Goal: Participate in discussion: Engage in conversation with other users on a specific topic

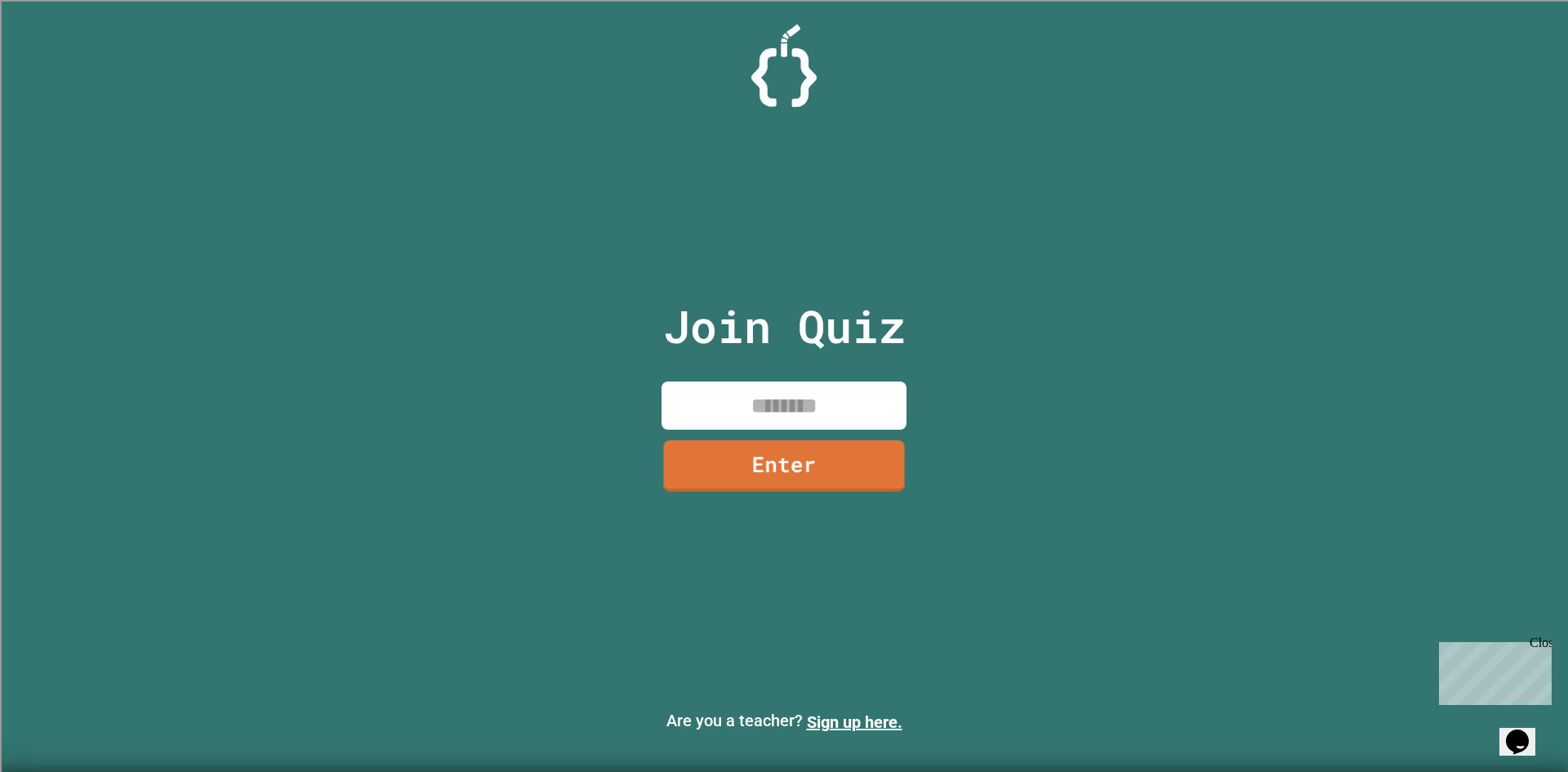
click at [795, 397] on input at bounding box center [784, 405] width 245 height 48
type input "********"
click at [784, 454] on link "Enter" at bounding box center [784, 462] width 223 height 54
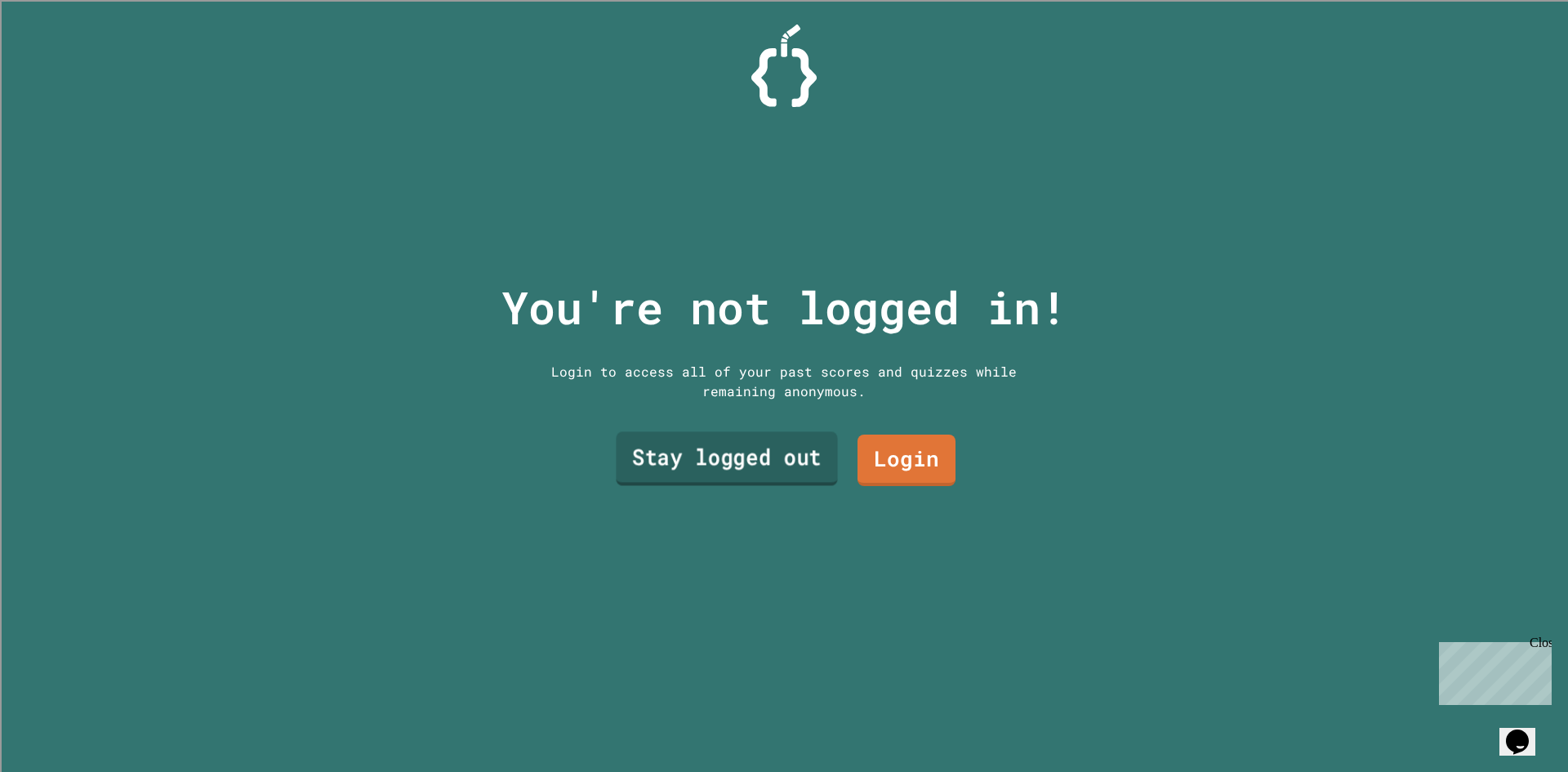
click at [798, 460] on link "Stay logged out" at bounding box center [726, 458] width 221 height 54
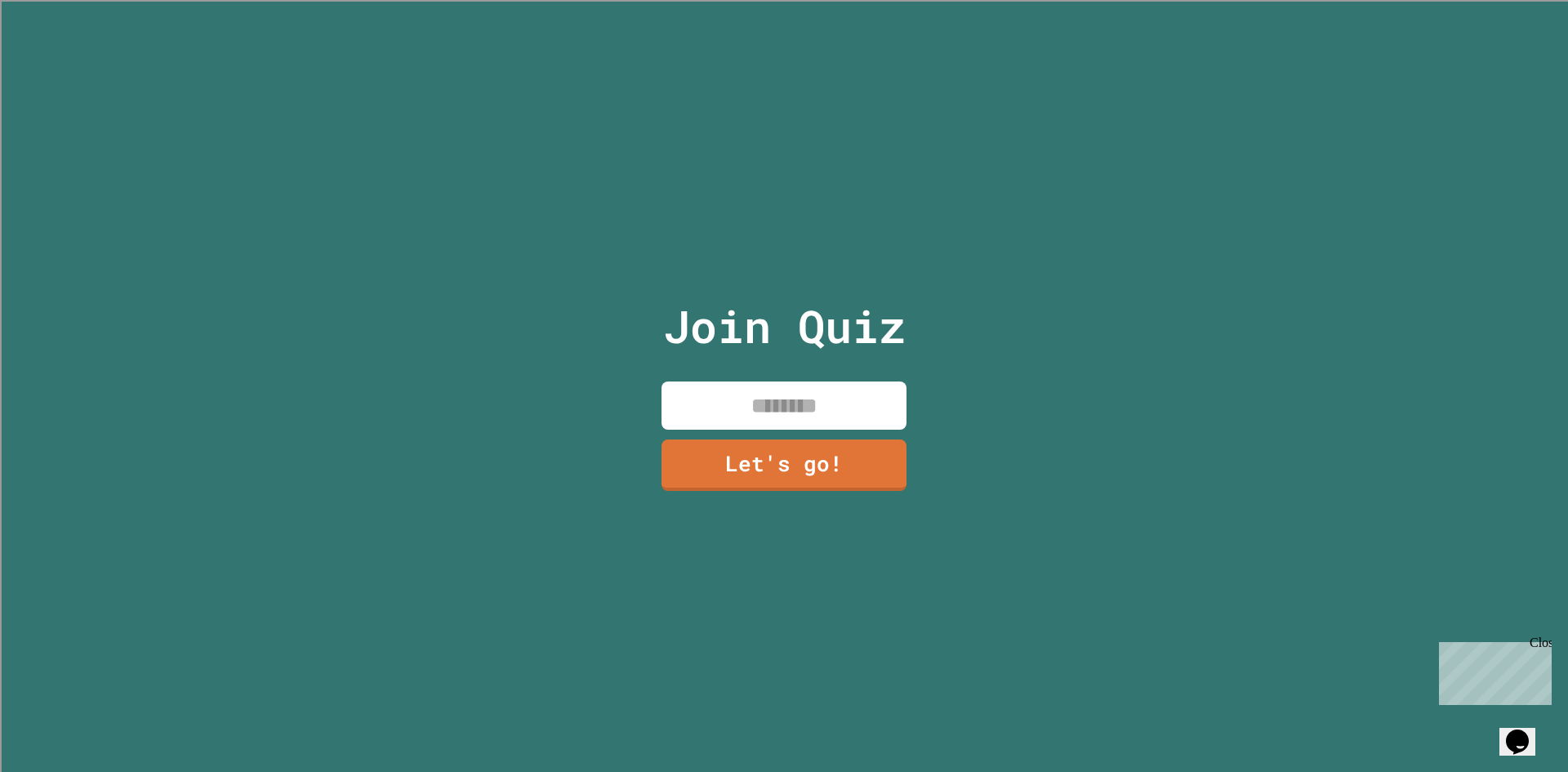
click at [813, 386] on input at bounding box center [784, 405] width 245 height 48
type input "*"
type input "**********"
click at [693, 469] on link "Let's go!" at bounding box center [784, 463] width 241 height 54
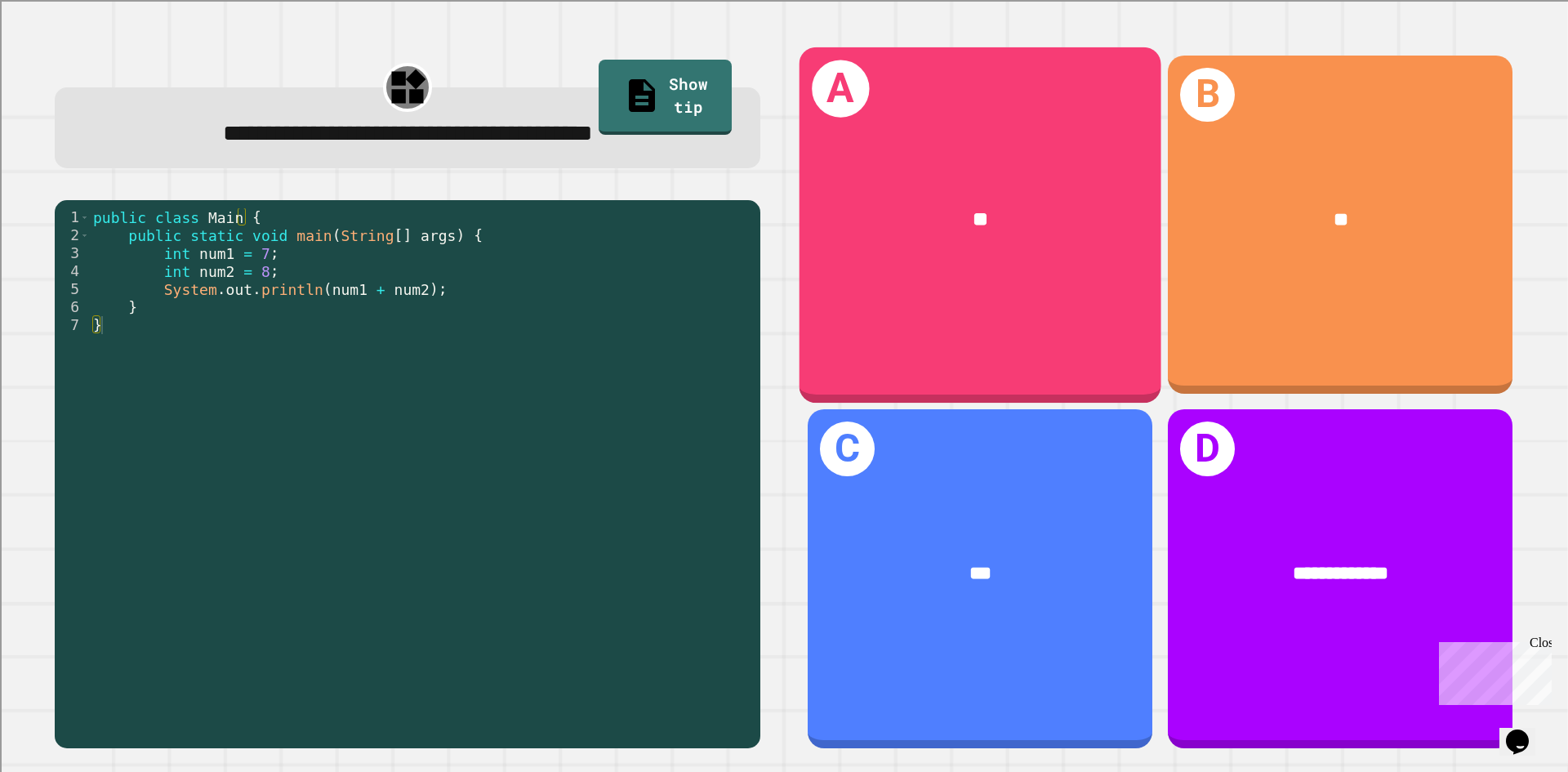
click at [901, 210] on div "**" at bounding box center [980, 220] width 282 height 30
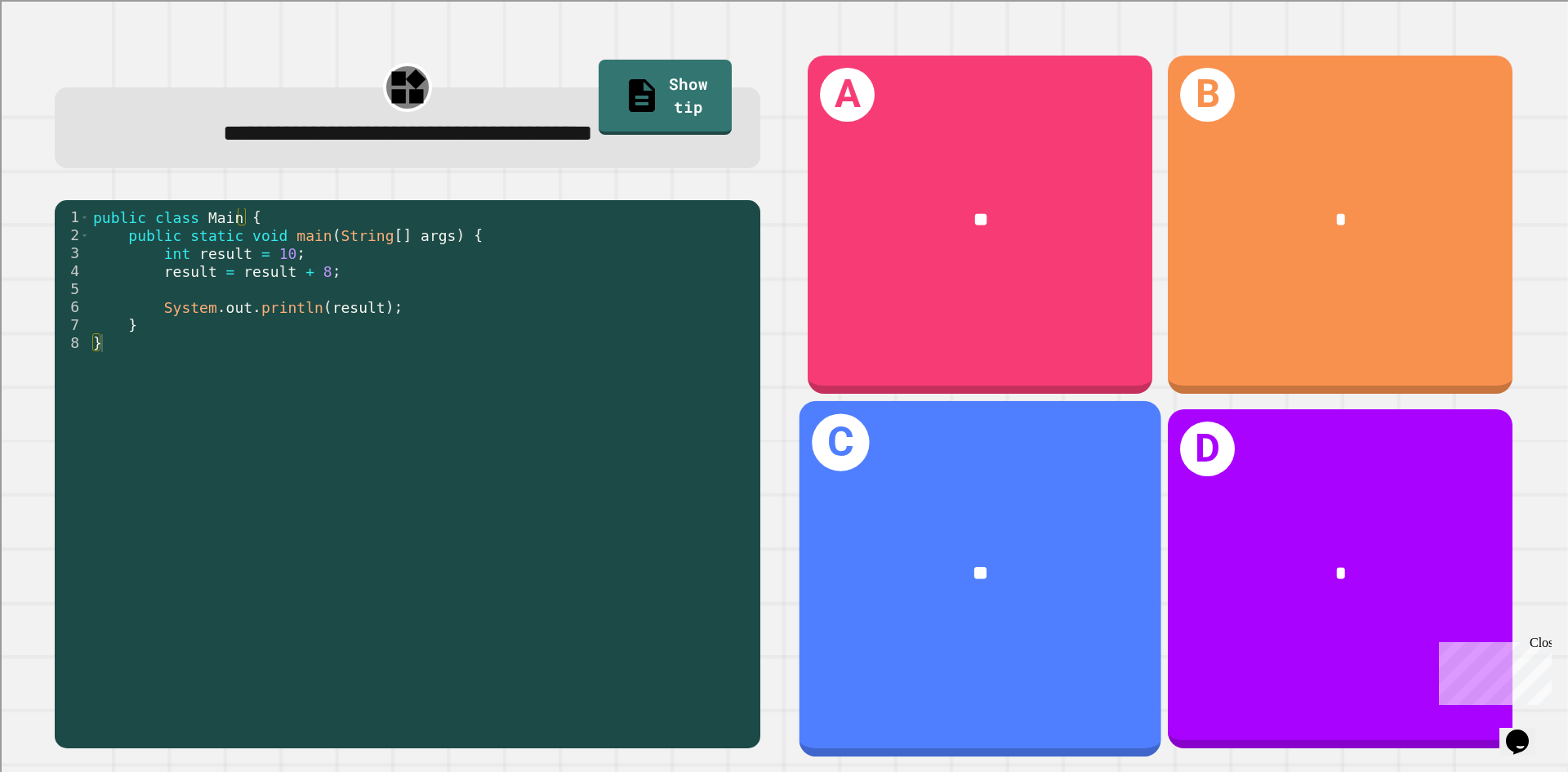
click at [1069, 643] on div "C **" at bounding box center [980, 579] width 362 height 356
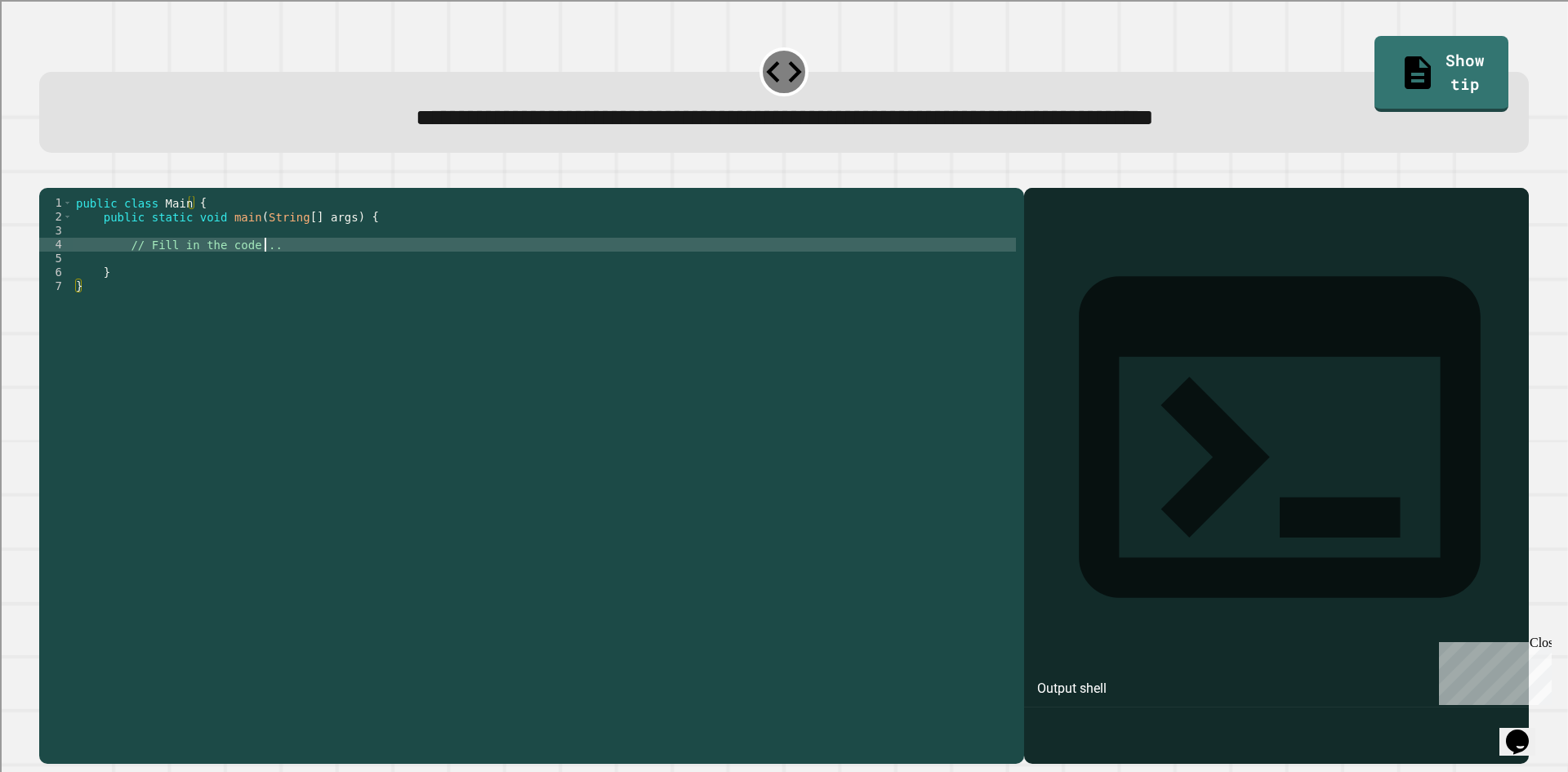
click at [266, 271] on div "public class Main { public static void main ( String [ ] args ) { // Fill in th…" at bounding box center [545, 459] width 943 height 528
type textarea "*"
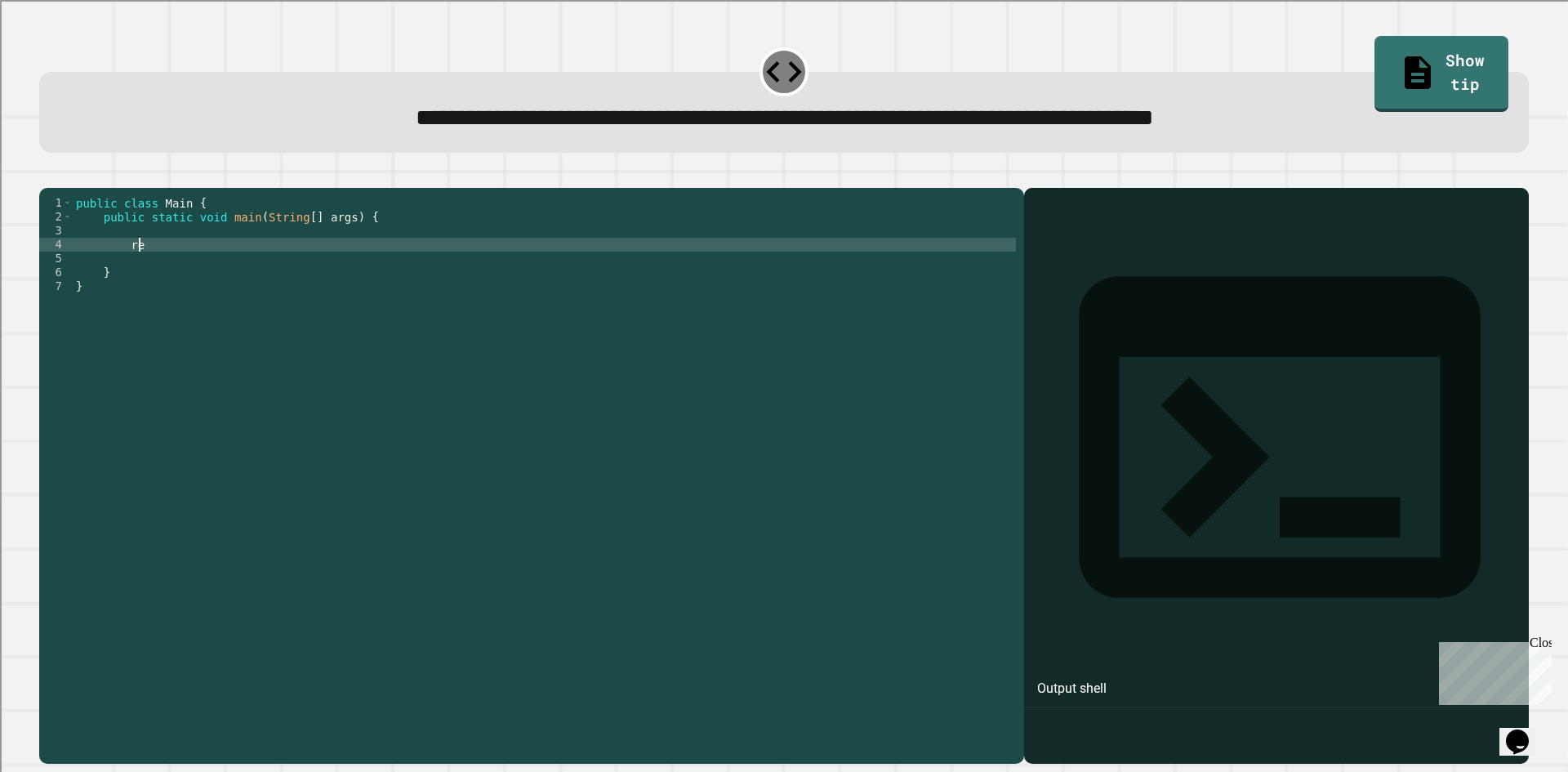
type textarea "*"
type textarea "**********"
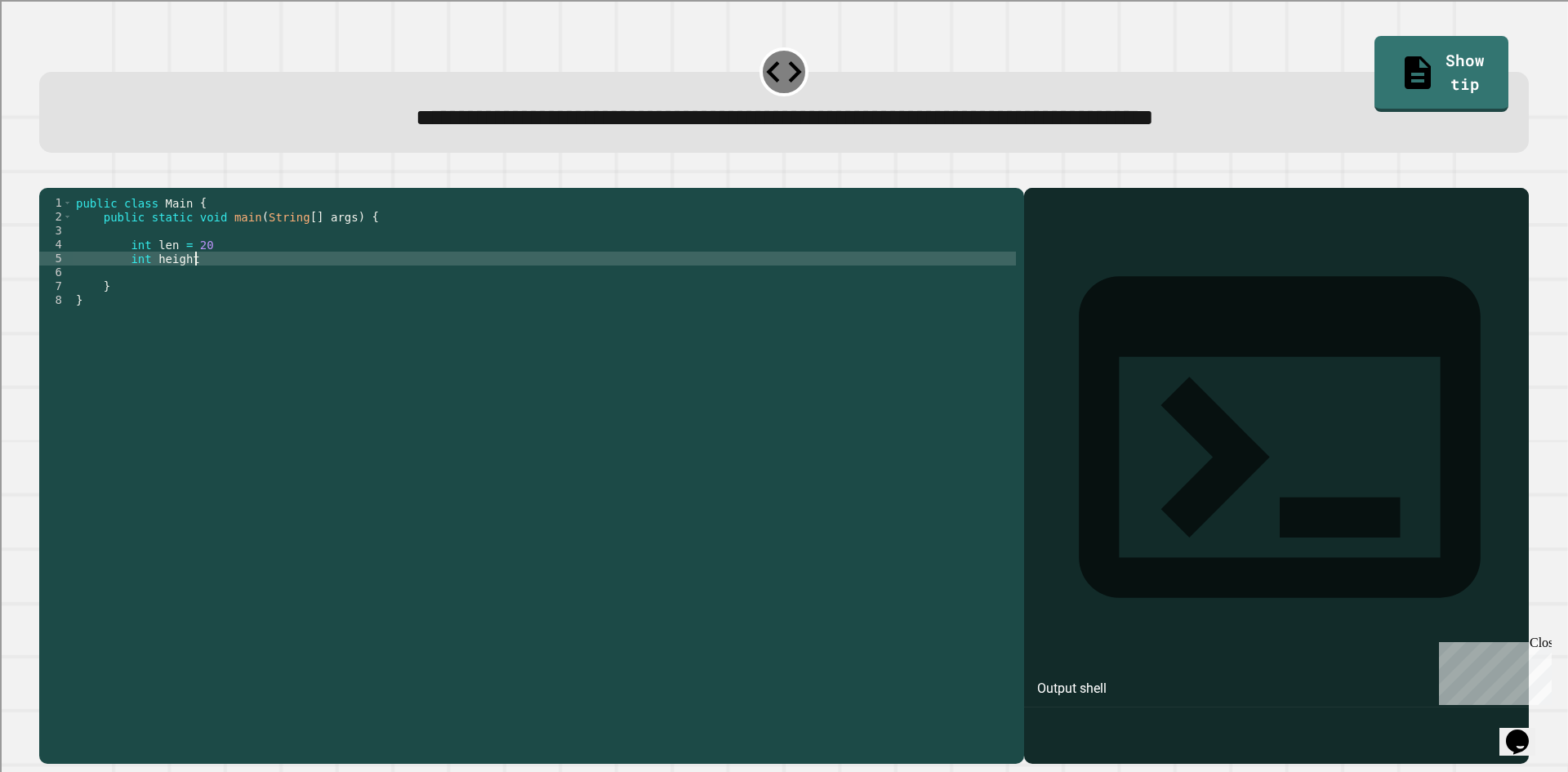
scroll to position [0, 8]
type textarea "**********"
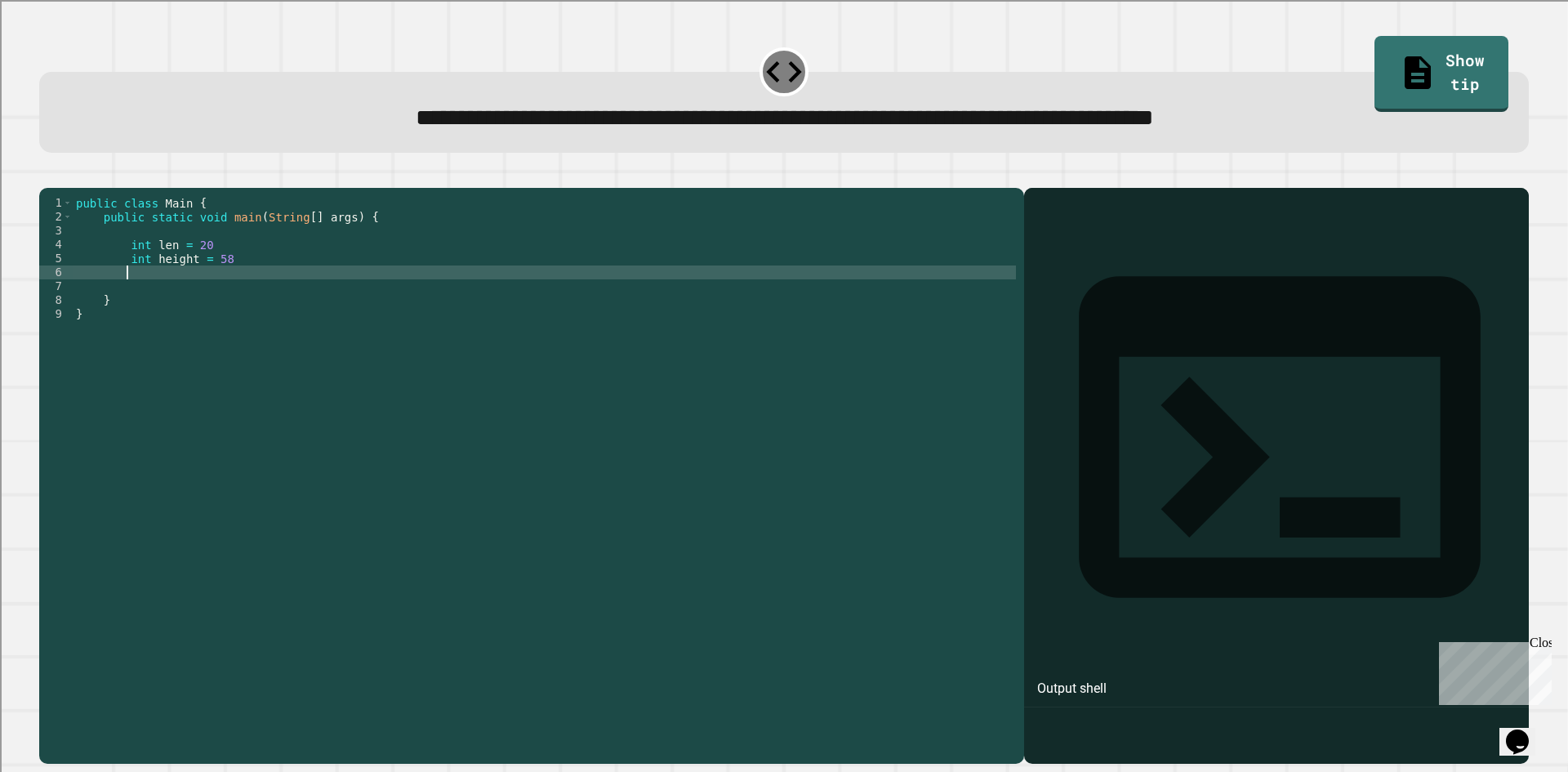
click at [166, 262] on div "public class Main { public static void main ( String [ ] args ) { int len = 20 …" at bounding box center [545, 459] width 943 height 528
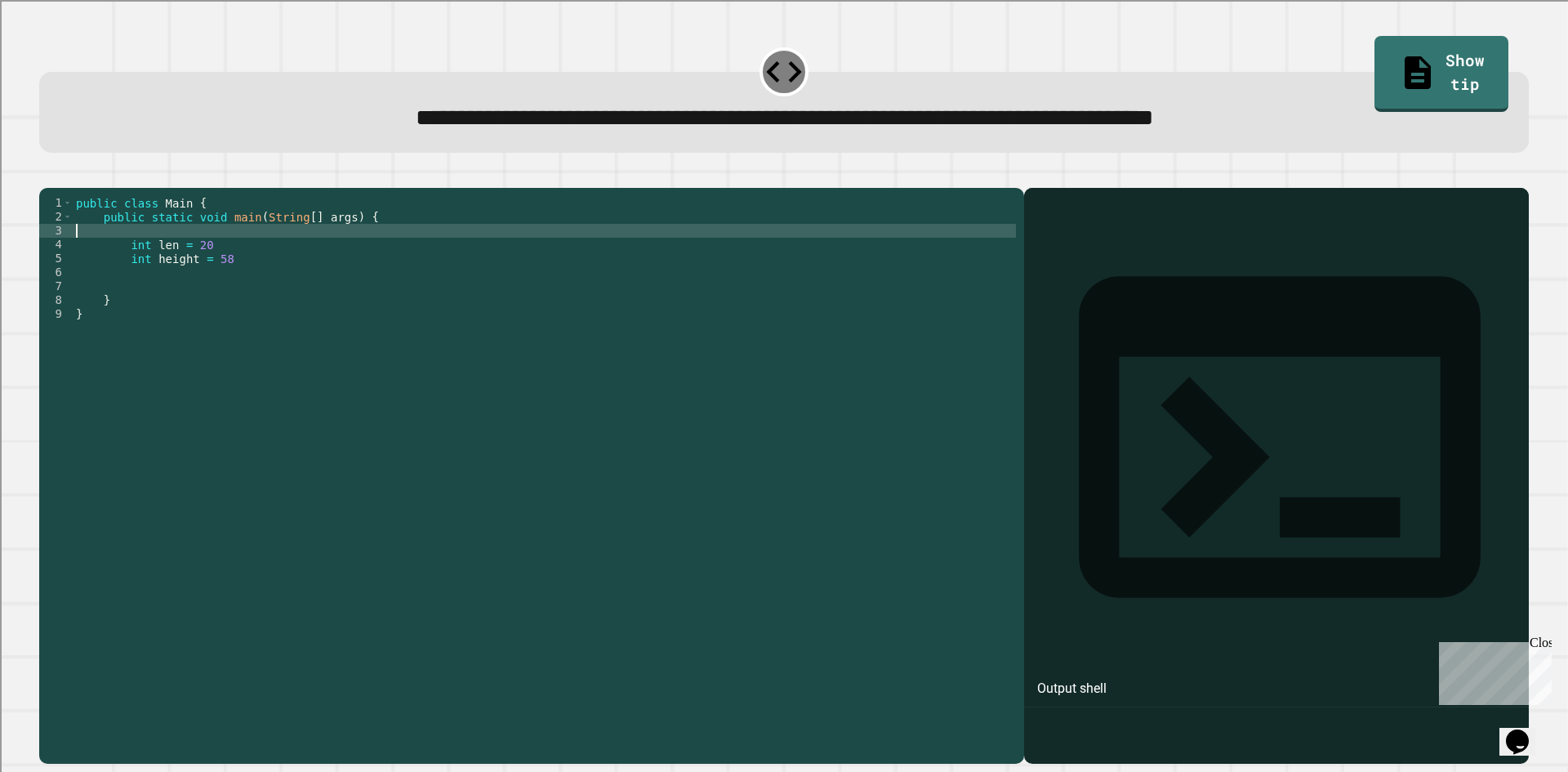
click at [170, 268] on div "public class Main { public static void main ( String [ ] args ) { int len = 20 …" at bounding box center [545, 459] width 943 height 528
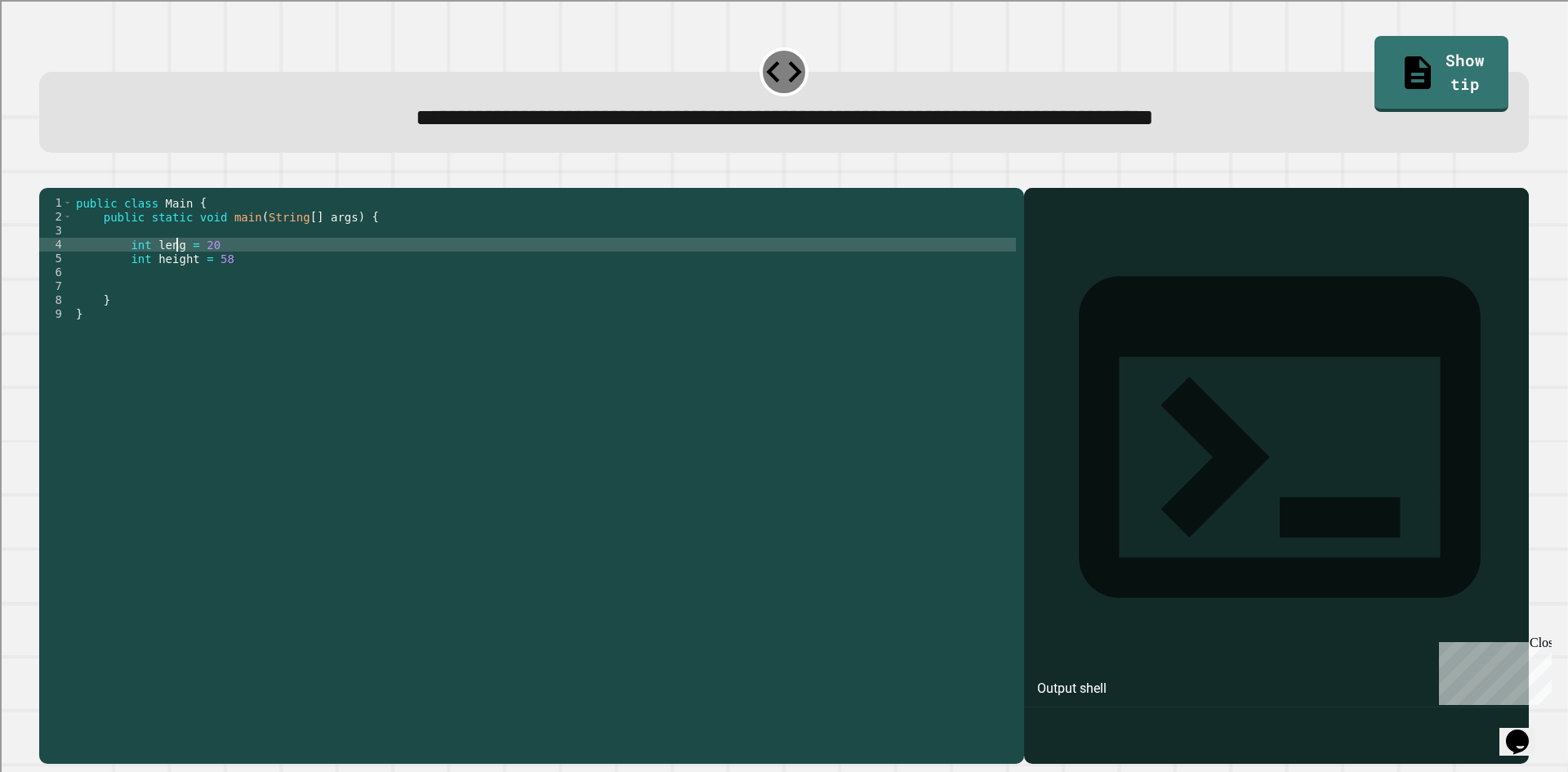
scroll to position [0, 7]
type textarea "**********"
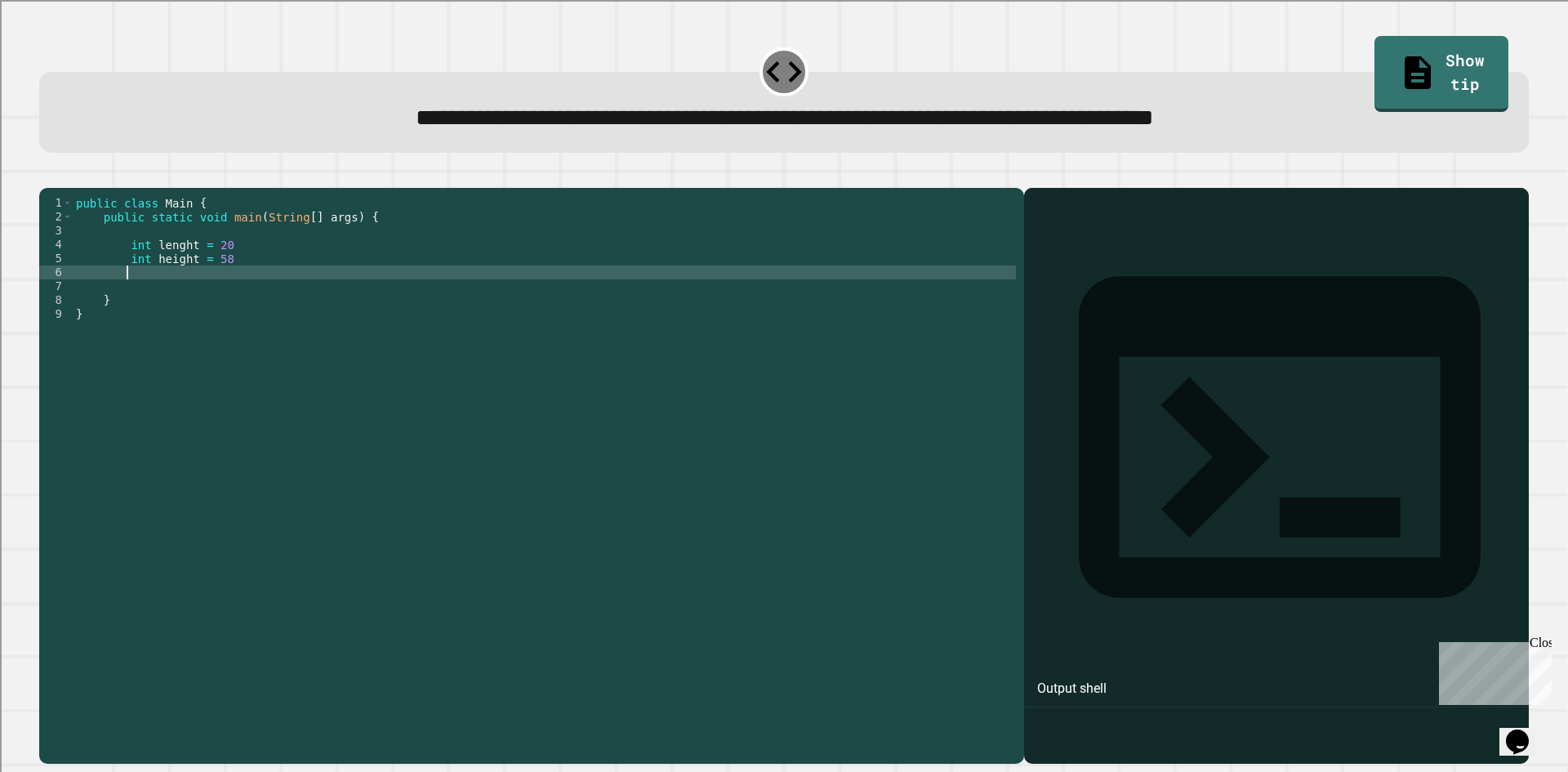
click at [384, 291] on div "public class Main { public static void main ( String [ ] args ) { int lenght = …" at bounding box center [545, 459] width 943 height 528
click at [372, 298] on div "public class Main { public static void main ( String [ ] args ) { int lenght = …" at bounding box center [545, 459] width 943 height 528
type textarea "*"
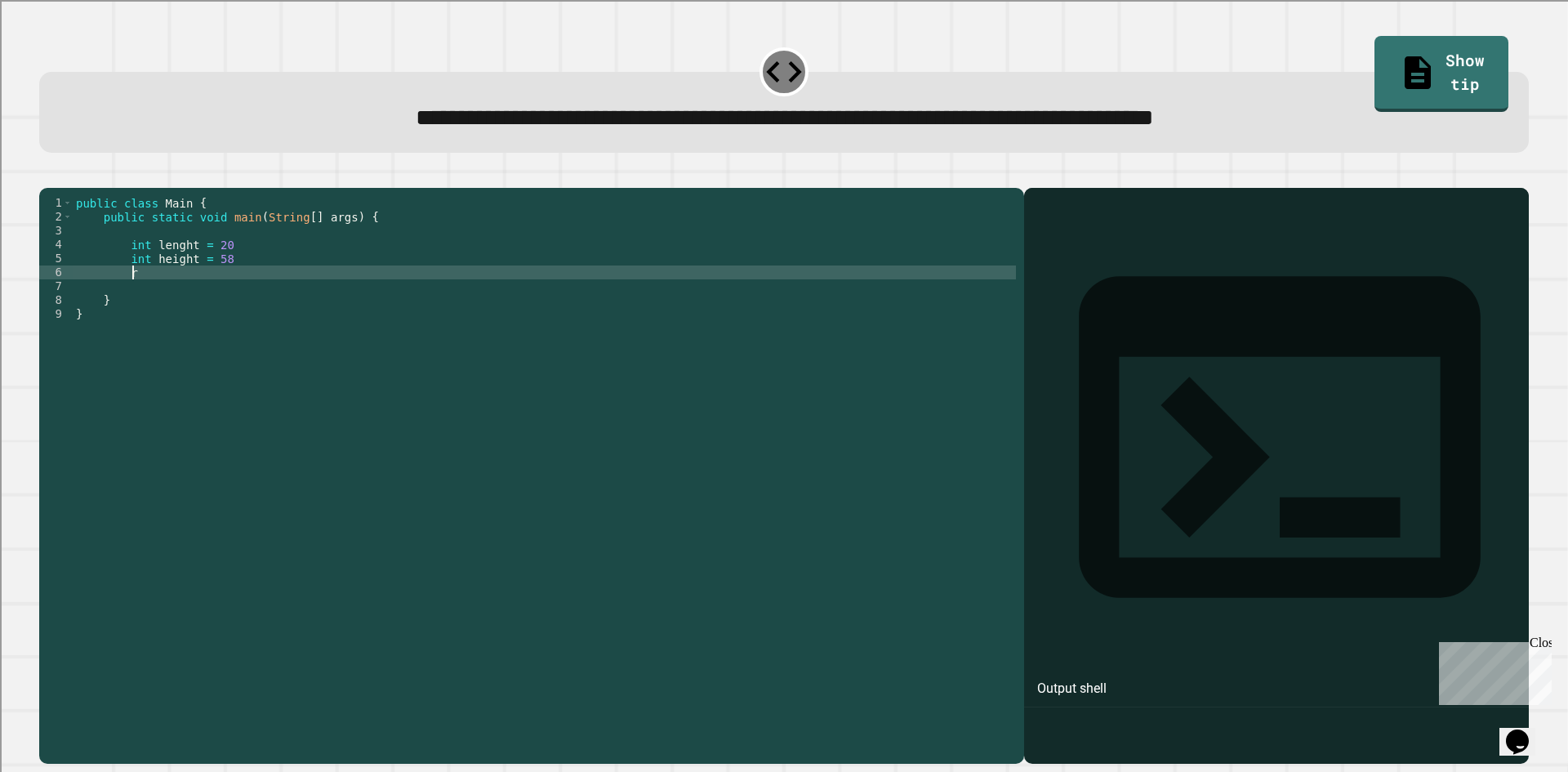
scroll to position [0, 3]
type textarea "*"
type textarea "**********"
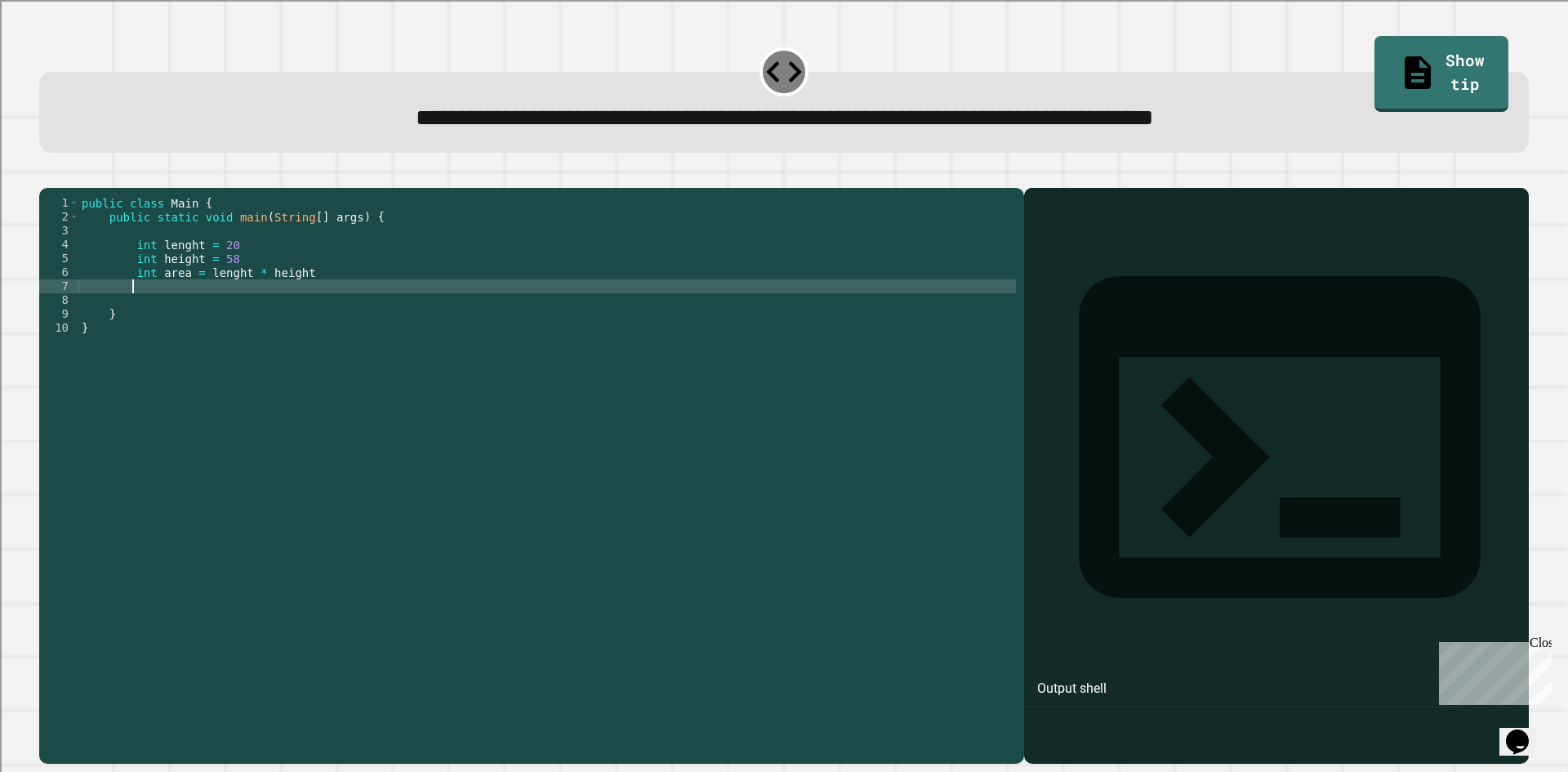
scroll to position [0, 3]
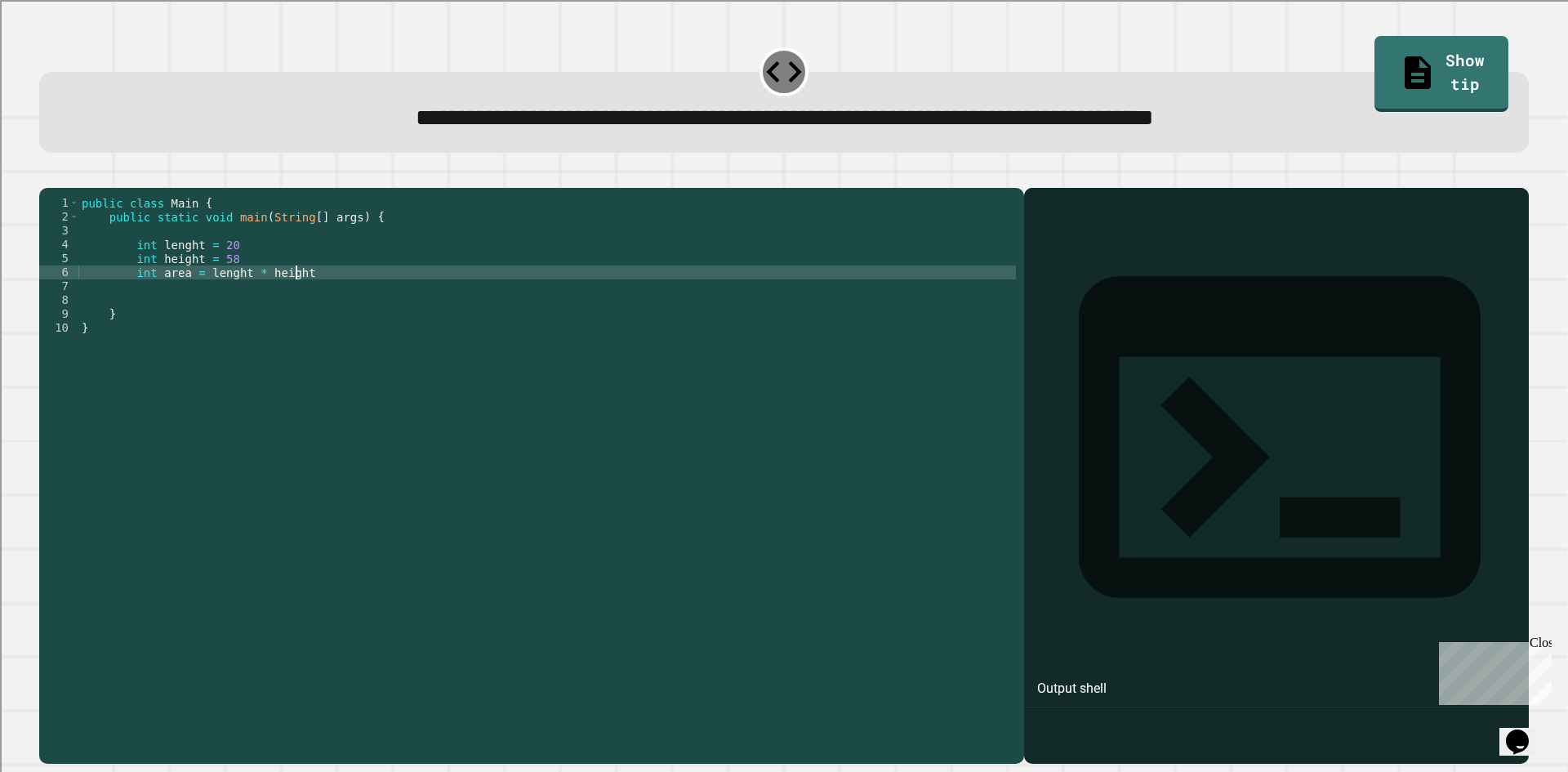
click at [372, 298] on div "public class Main { public static void main ( String [ ] args ) { int lenght = …" at bounding box center [547, 459] width 938 height 528
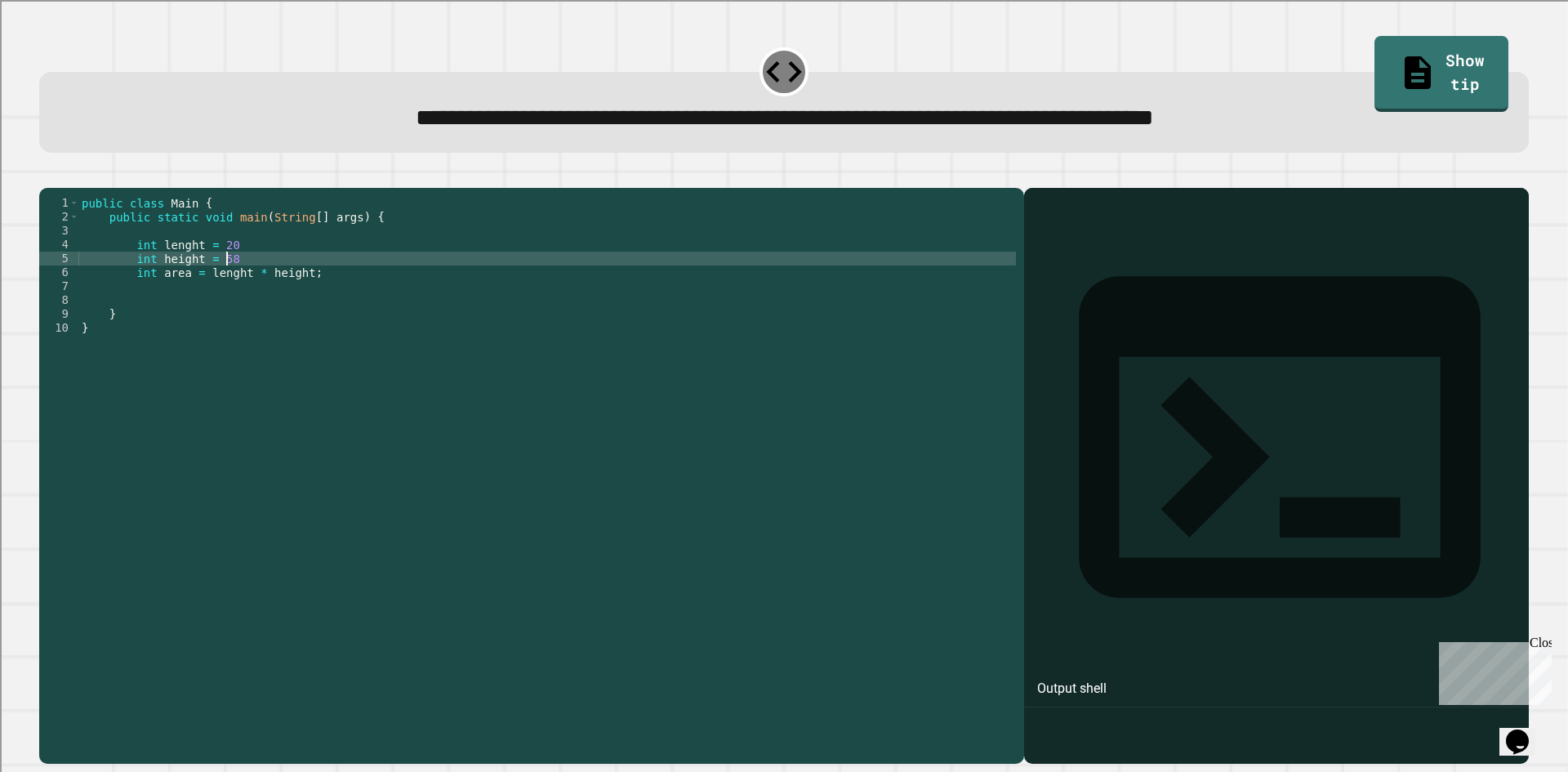
click at [278, 281] on div "public class Main { public static void main ( String [ ] args ) { int lenght = …" at bounding box center [547, 459] width 938 height 528
click at [245, 272] on div "public class Main { public static void main ( String [ ] args ) { int lenght = …" at bounding box center [547, 459] width 938 height 528
type textarea "**********"
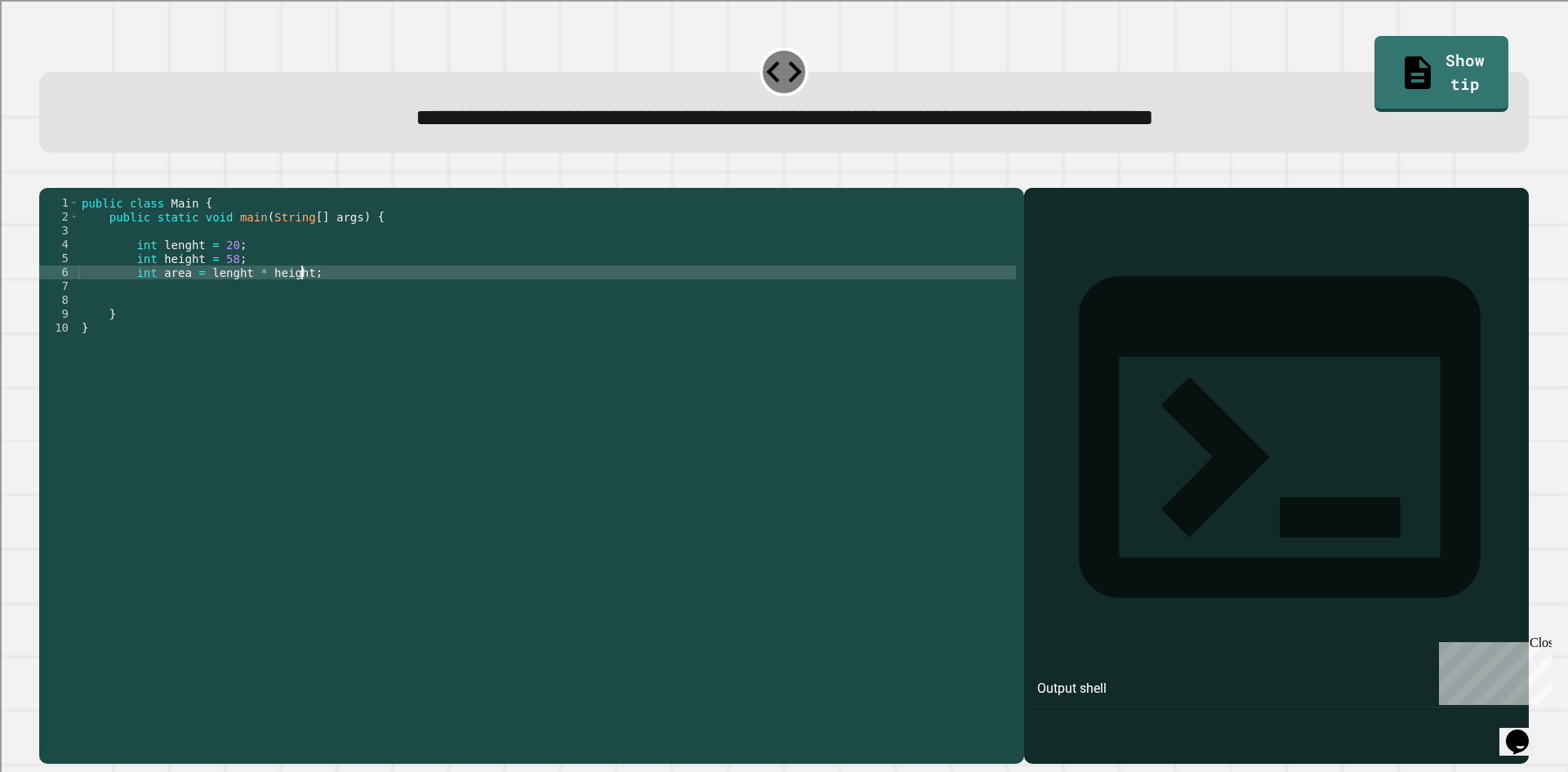
click at [339, 295] on div "public class Main { public static void main ( String [ ] args ) { int lenght = …" at bounding box center [547, 459] width 938 height 528
click at [335, 315] on div "public class Main { public static void main ( String [ ] args ) { int lenght = …" at bounding box center [547, 459] width 938 height 528
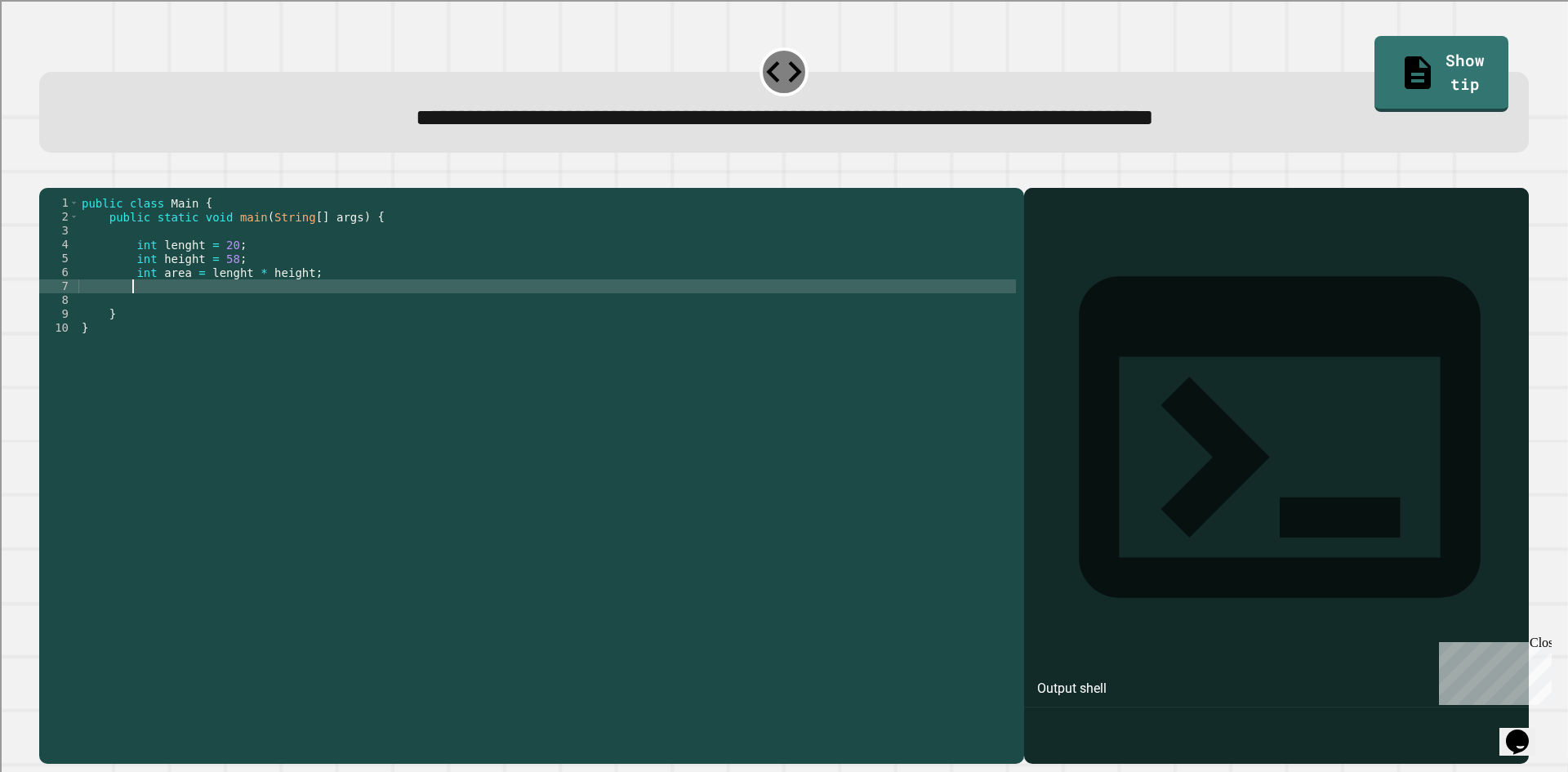
type textarea "*"
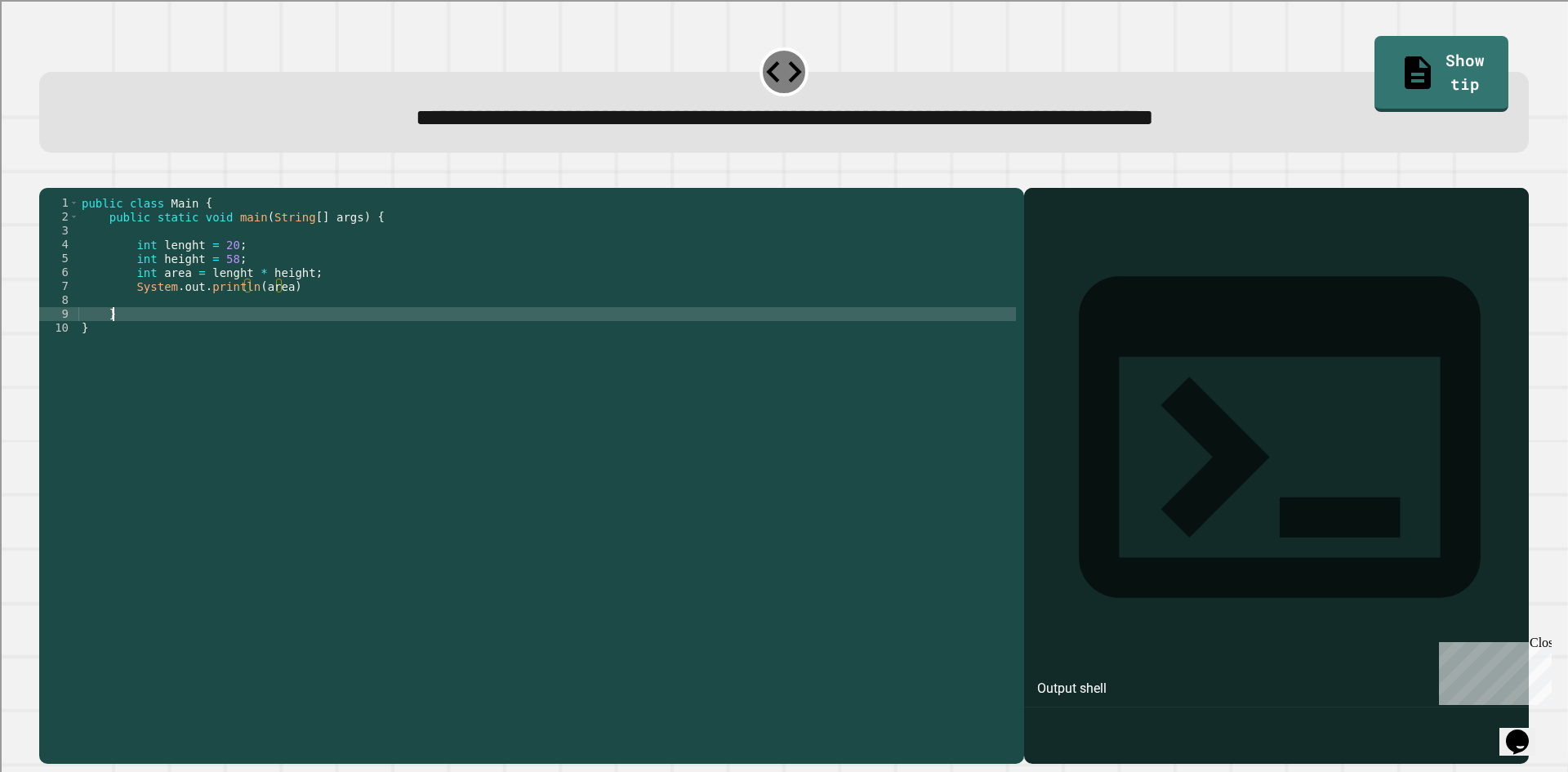
click at [376, 336] on div "public class Main { public static void main ( String [ ] args ) { int lenght = …" at bounding box center [547, 459] width 938 height 528
click at [47, 175] on icon "button" at bounding box center [47, 175] width 0 height 0
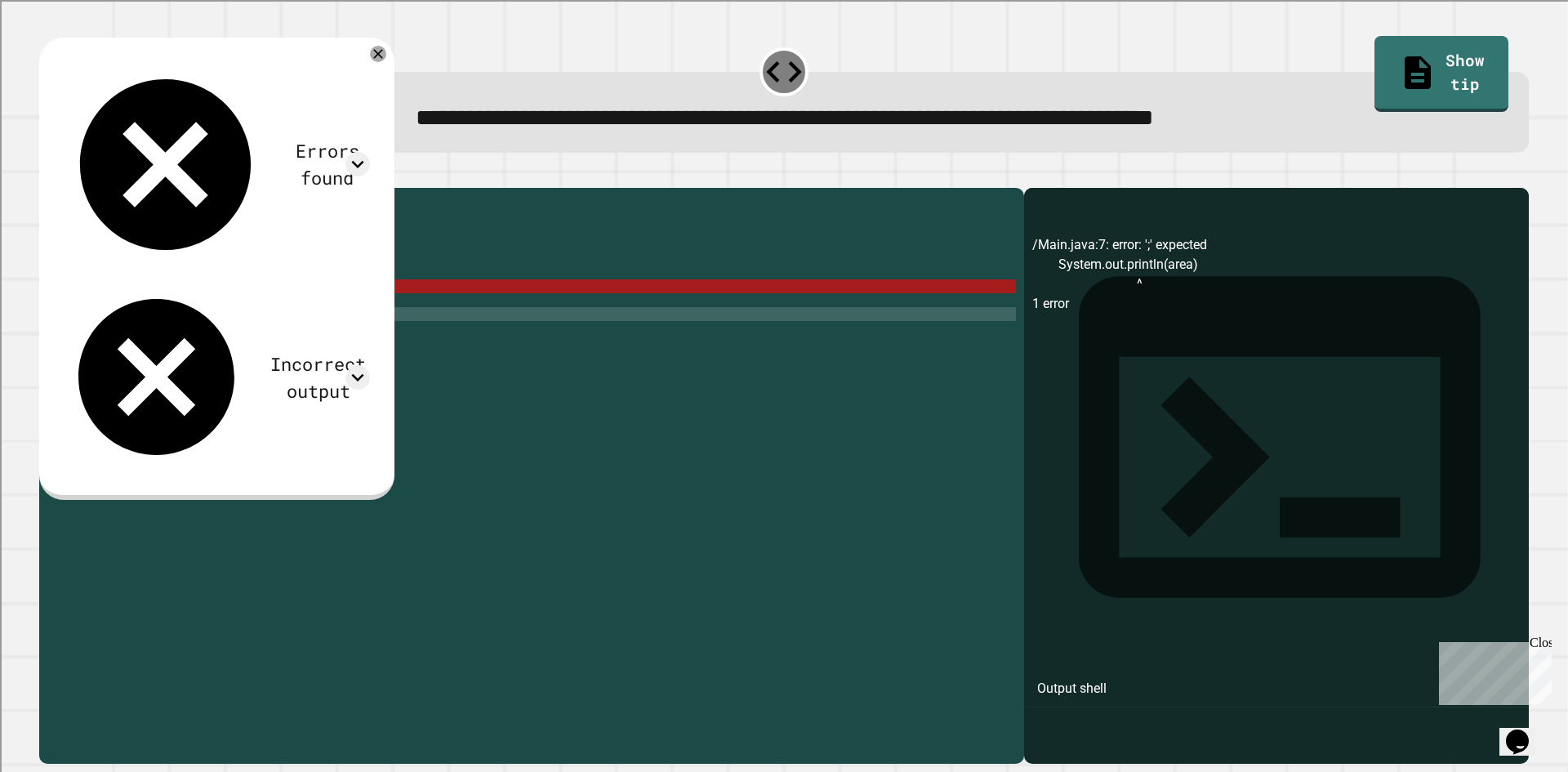
click at [313, 313] on div "public class Main { public static void main ( String [ ] args ) { int lenght = …" at bounding box center [547, 459] width 938 height 528
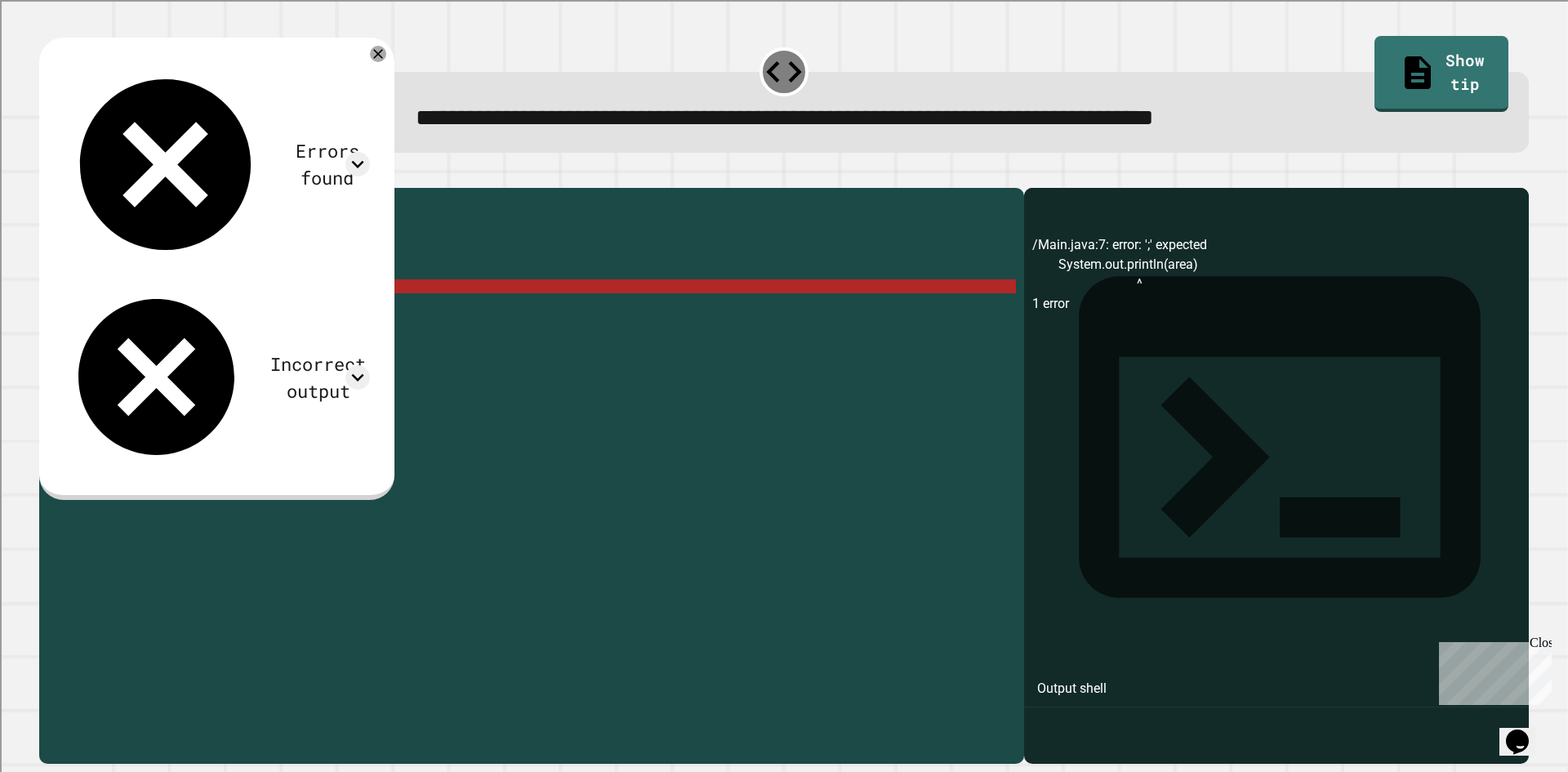
scroll to position [0, 14]
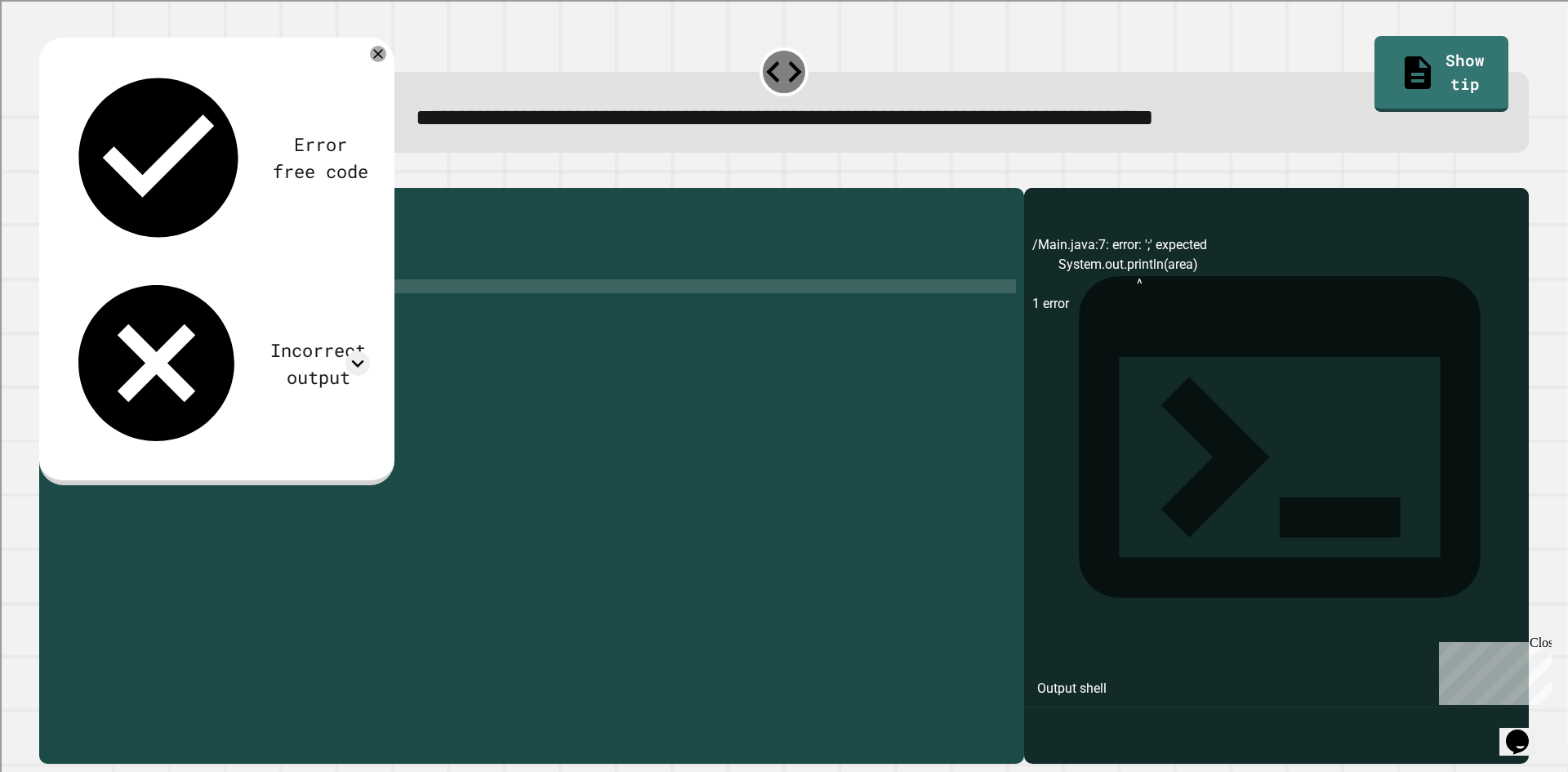
type textarea "**********"
click at [47, 175] on icon "button" at bounding box center [47, 175] width 0 height 0
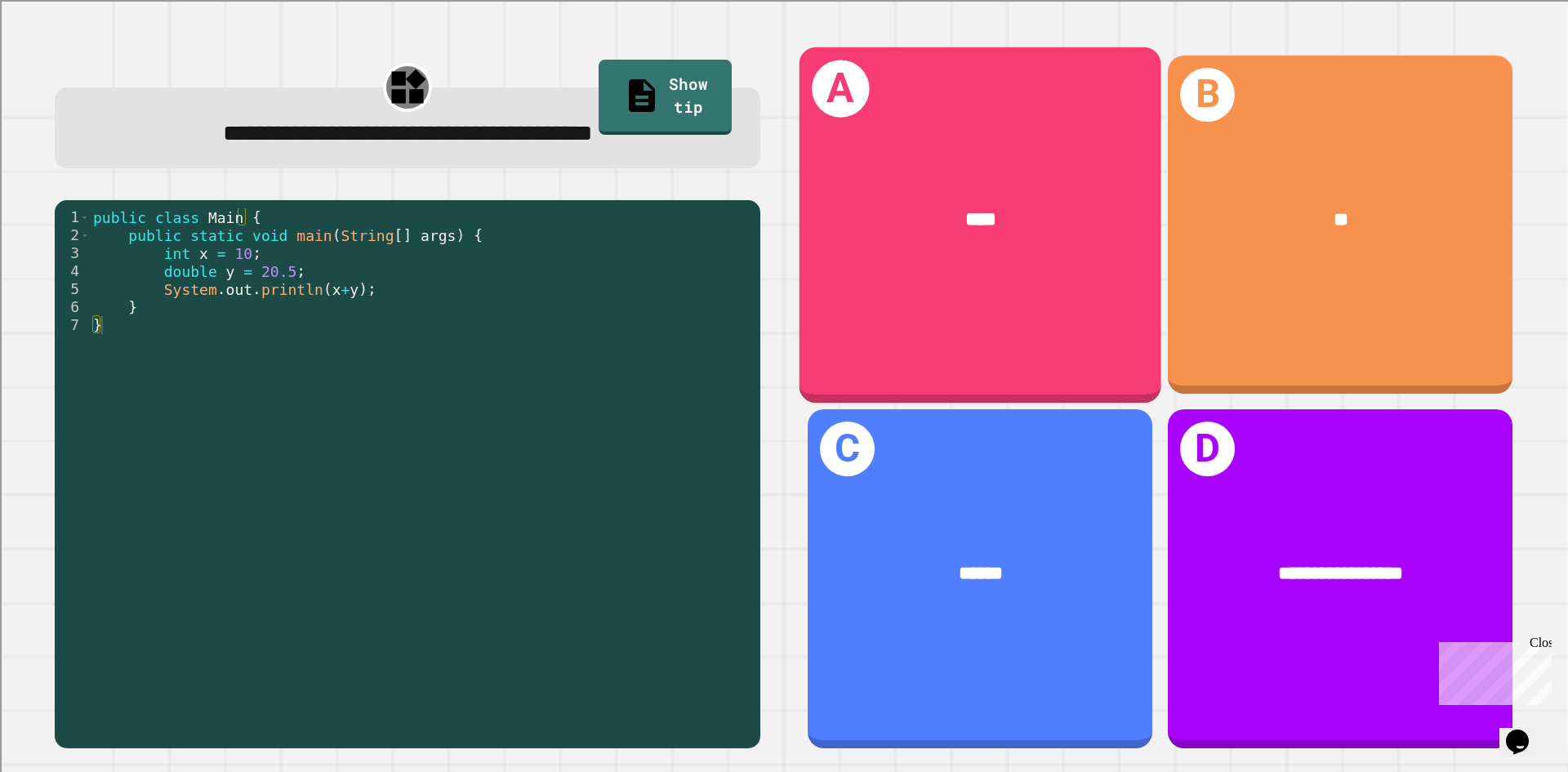
click at [972, 243] on div "****" at bounding box center [980, 220] width 362 height 110
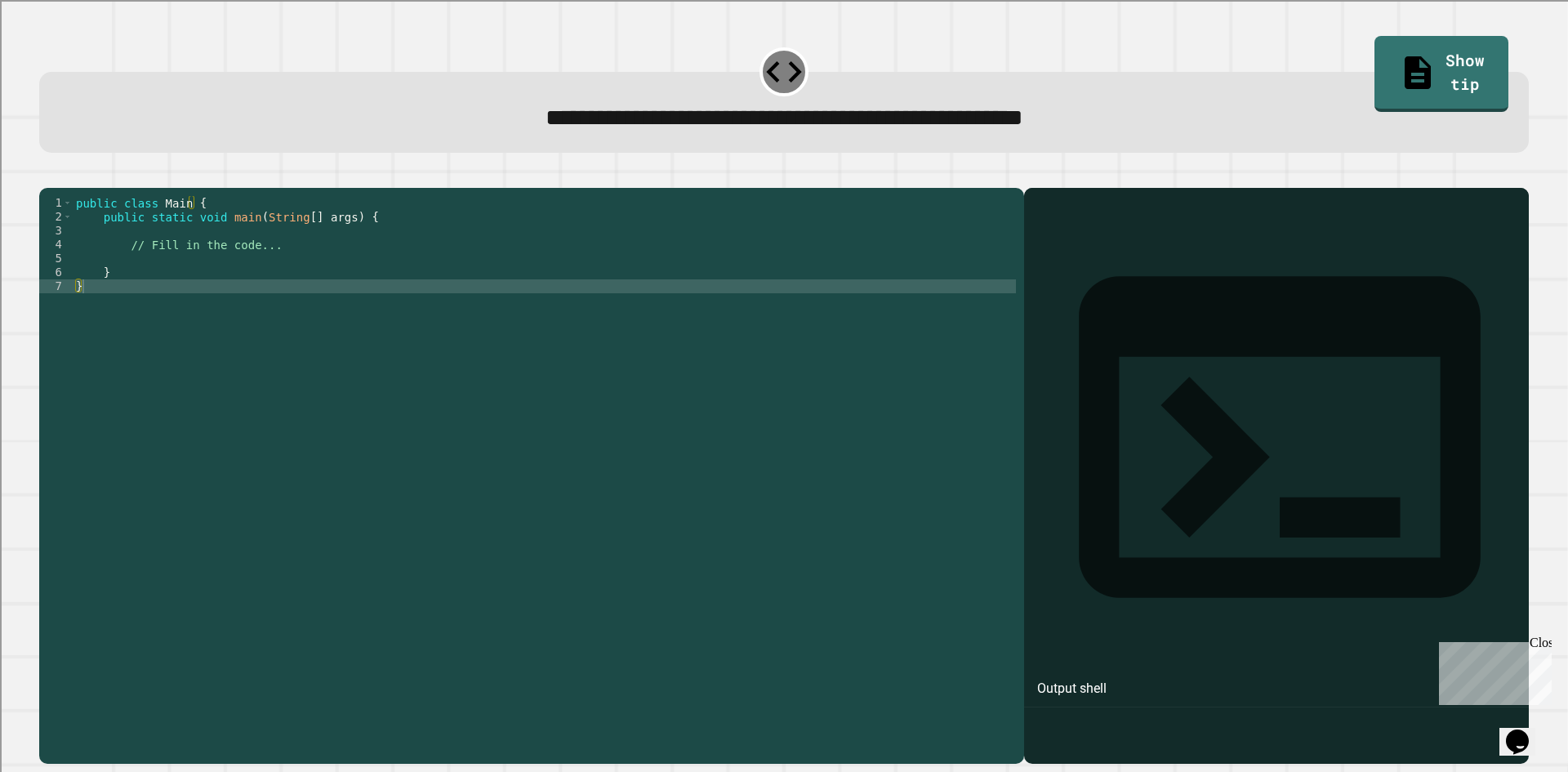
click at [190, 267] on div "public class Main { public static void main ( String [ ] args ) { // Fill in th…" at bounding box center [545, 459] width 943 height 528
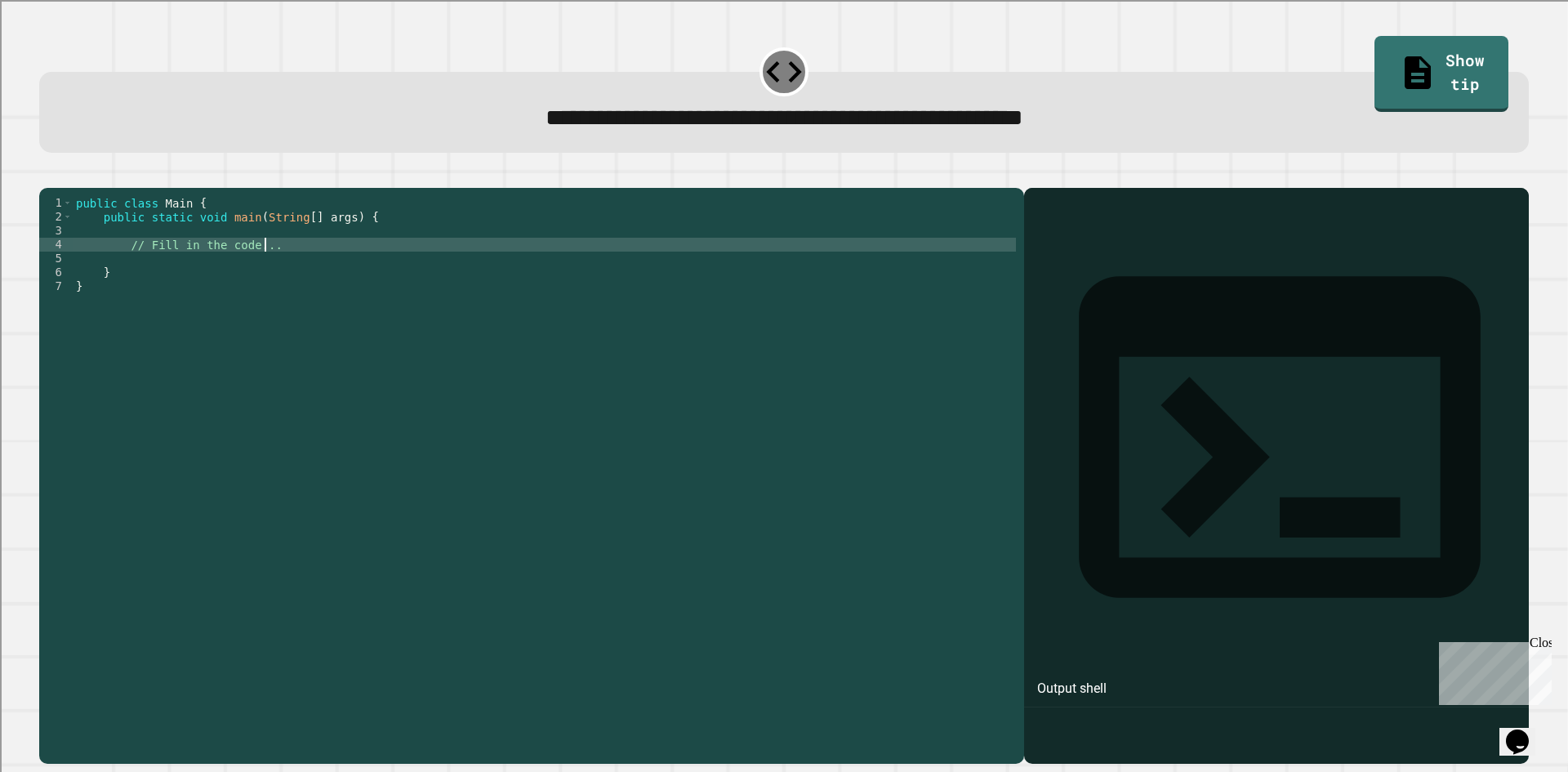
click at [292, 274] on div "public class Main { public static void main ( String [ ] args ) { // Fill in th…" at bounding box center [545, 459] width 943 height 528
type textarea "*"
type textarea "**********"
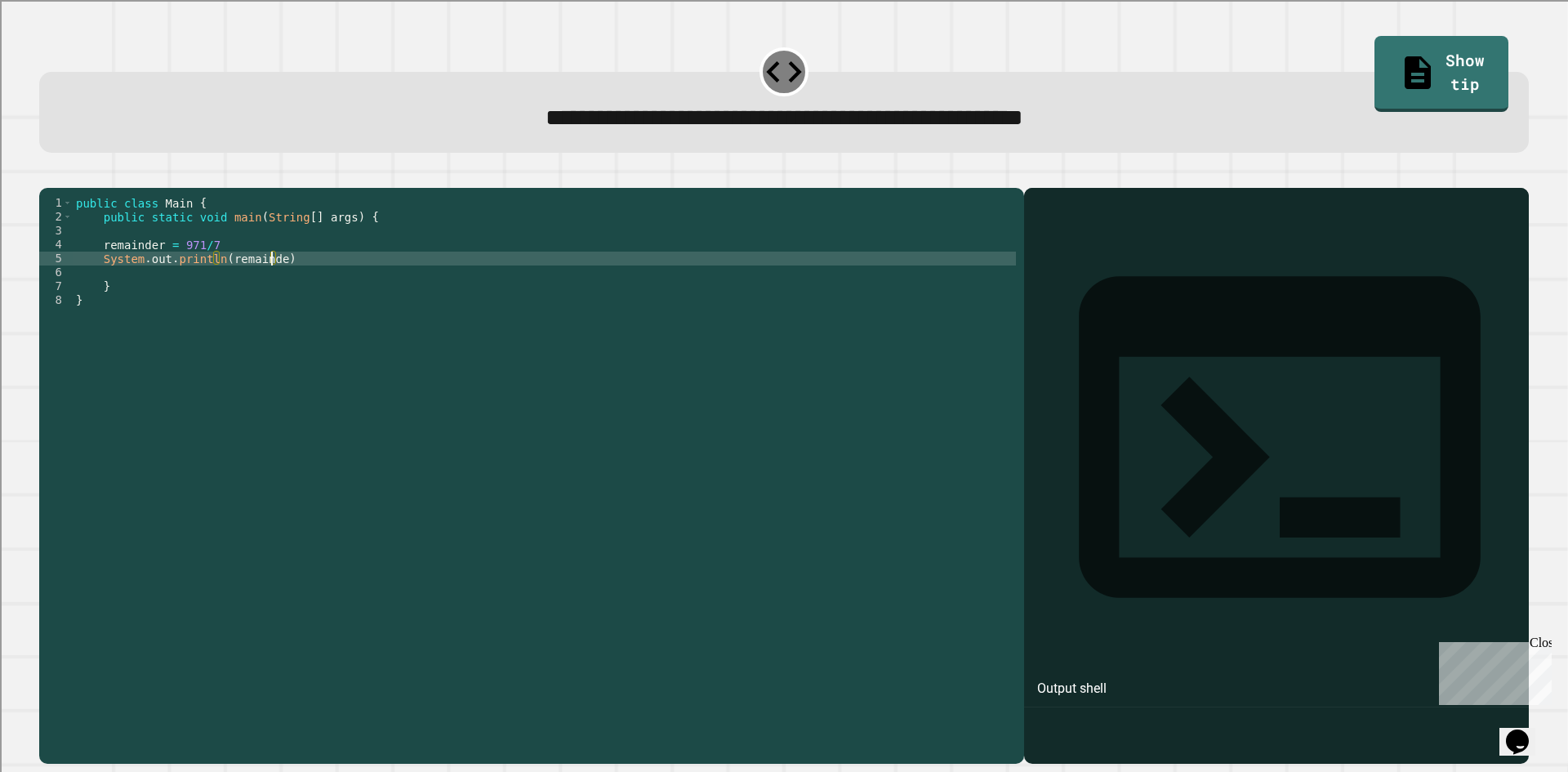
scroll to position [0, 14]
click at [250, 275] on div "public class Main { public static void main ( String [ ] args ) { remainder = 9…" at bounding box center [545, 459] width 943 height 528
click at [340, 285] on div "public class Main { public static void main ( String [ ] args ) { remainder = 9…" at bounding box center [545, 459] width 943 height 528
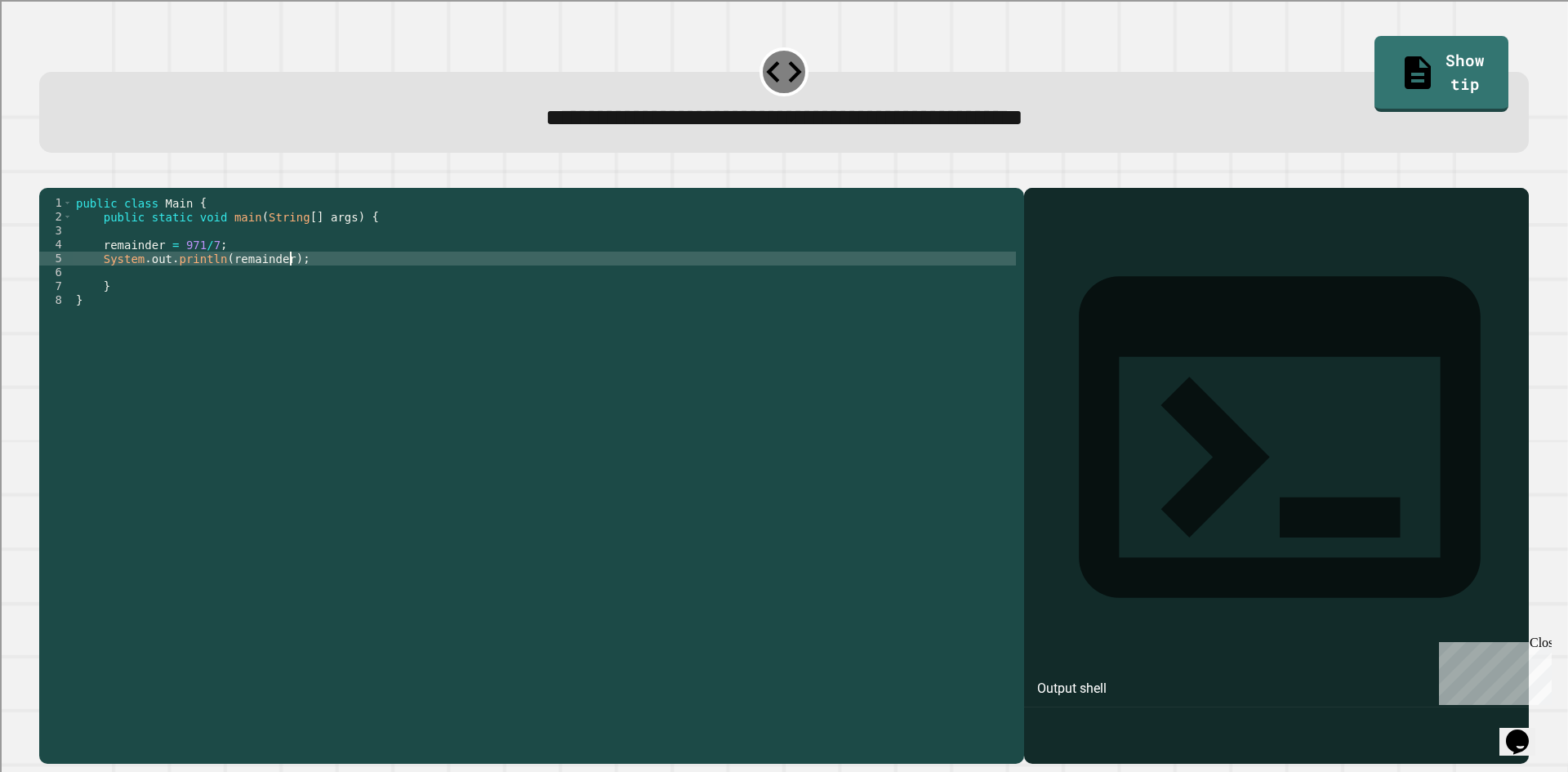
click at [47, 175] on icon "button" at bounding box center [47, 175] width 0 height 0
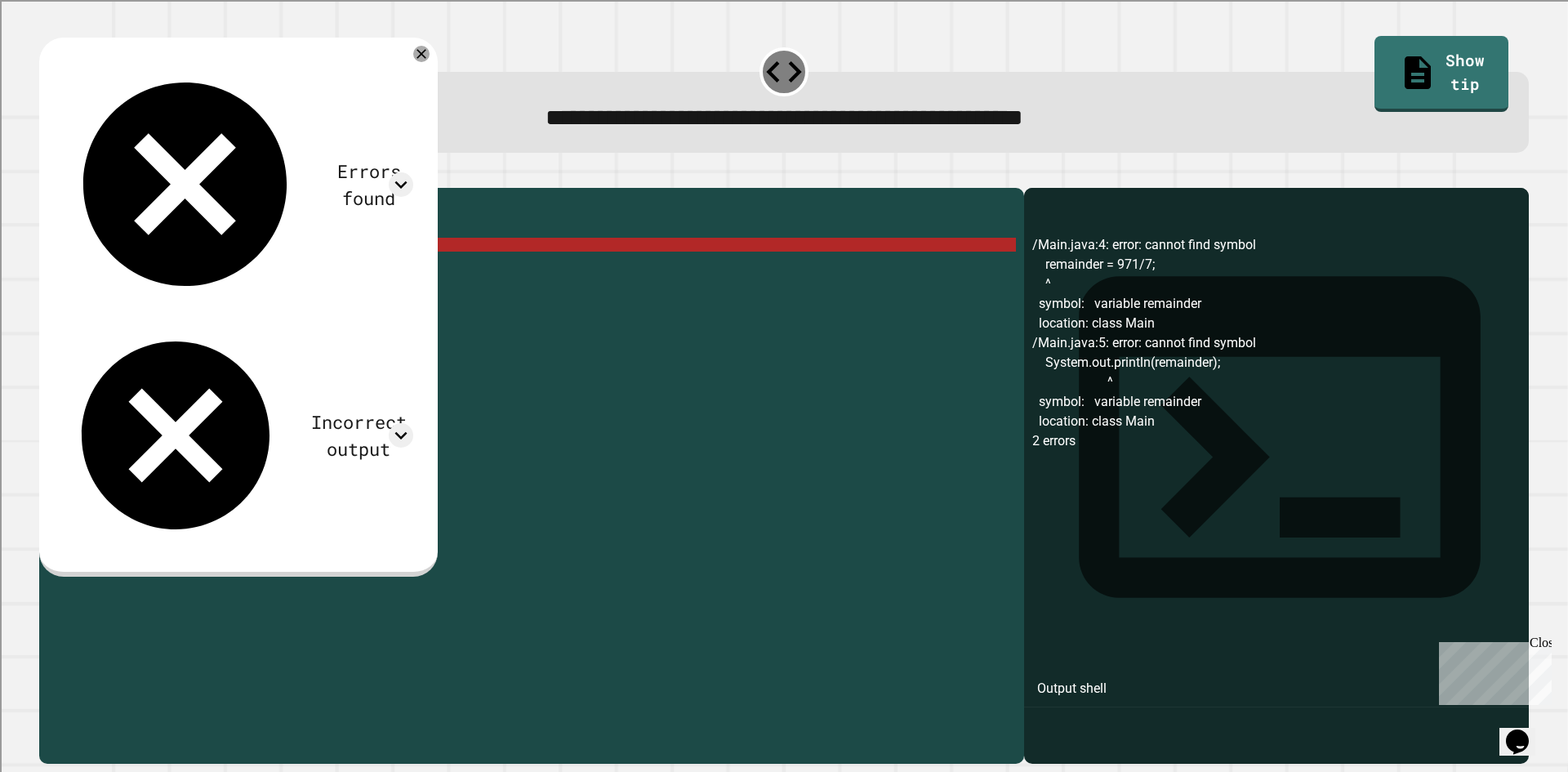
scroll to position [0, 9]
click at [150, 266] on div "public class Main { public static void main ( String [ ] args ) { remainder = 9…" at bounding box center [545, 459] width 943 height 528
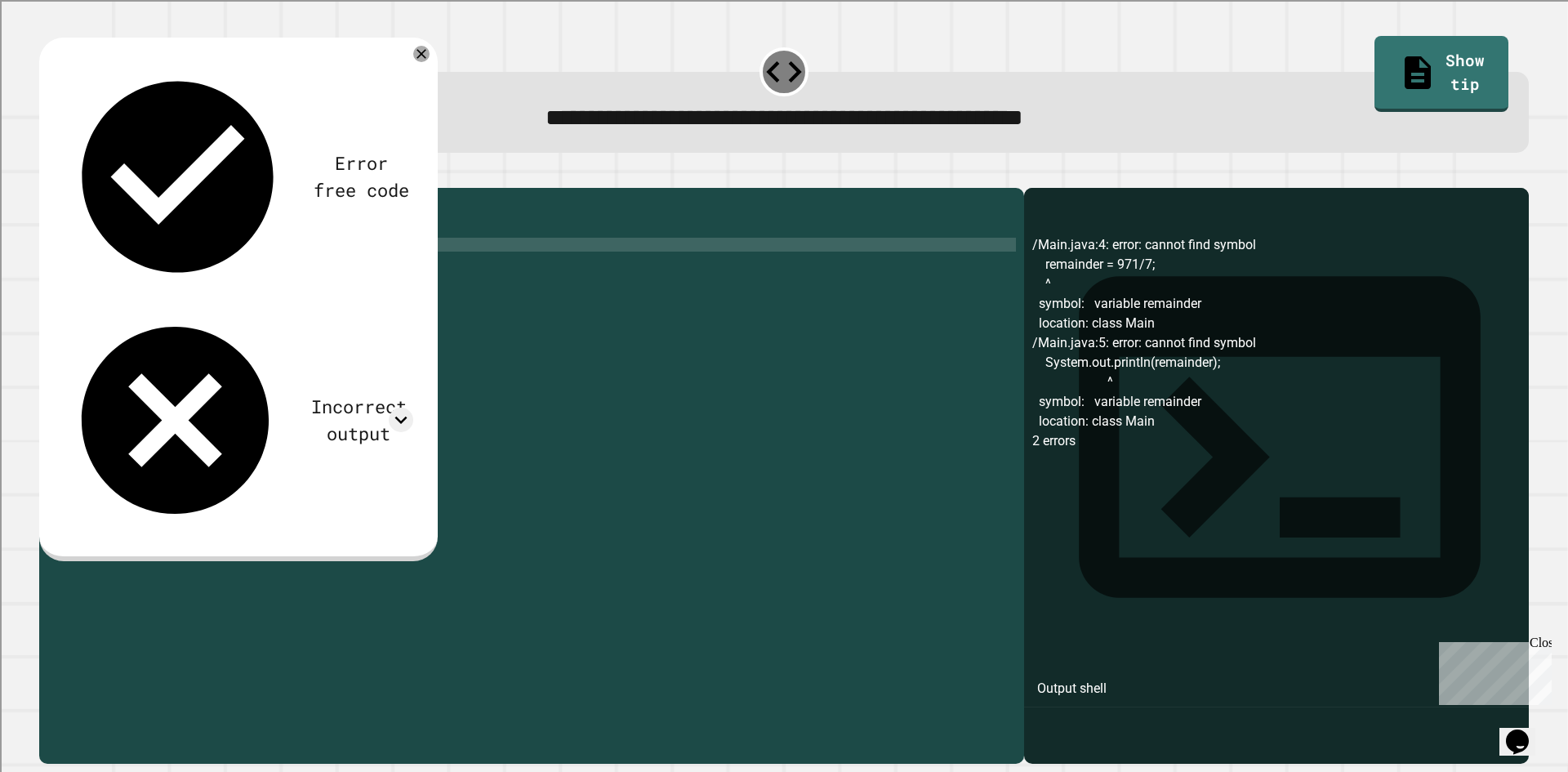
click at [47, 175] on button "button" at bounding box center [47, 175] width 0 height 0
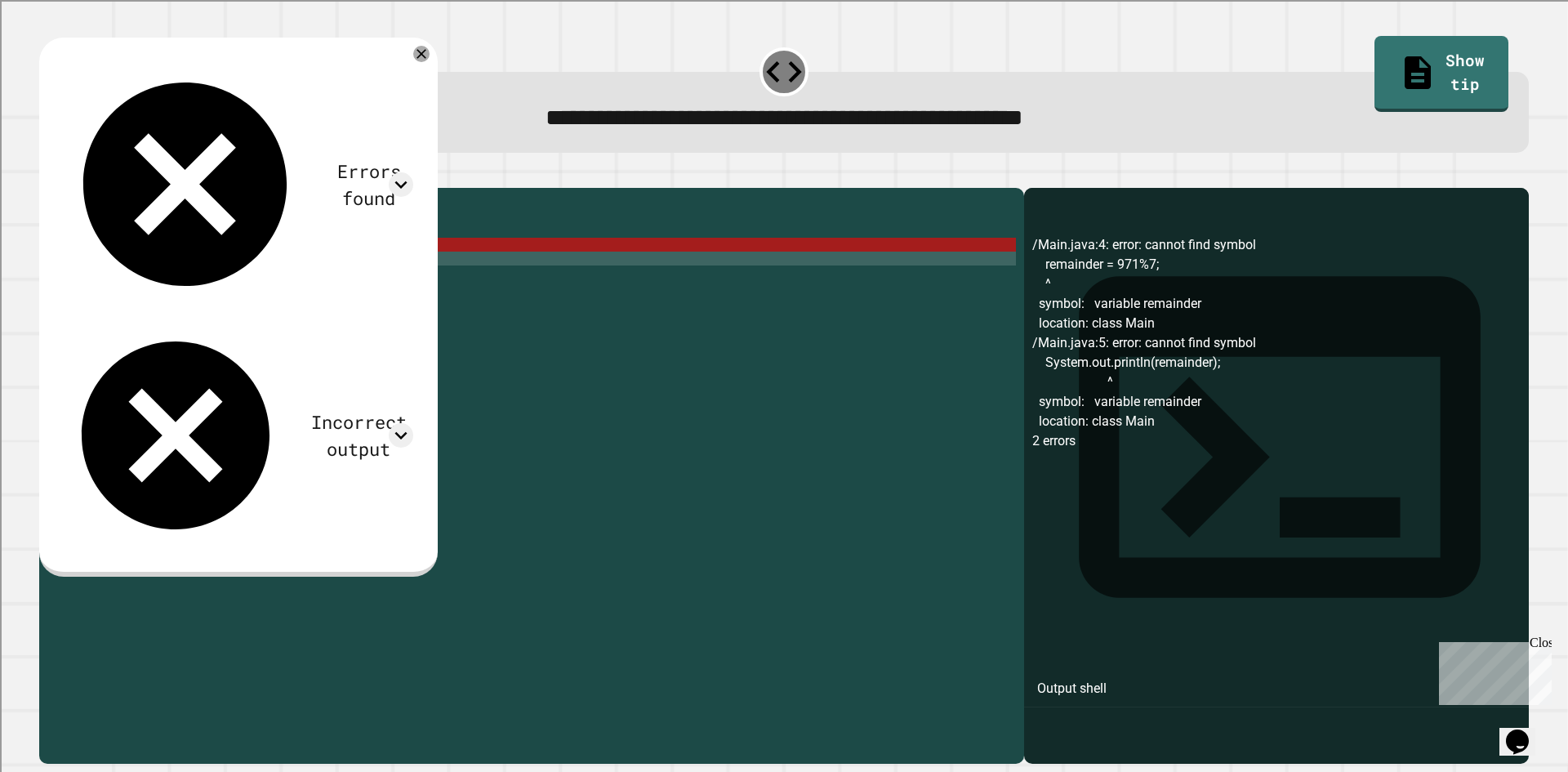
click at [274, 285] on div "public class Main { public static void main ( String [ ] args ) { remainder = 9…" at bounding box center [545, 459] width 943 height 528
click at [275, 285] on div "public class Main { public static void main ( String [ ] args ) { remainder = 9…" at bounding box center [545, 459] width 943 height 528
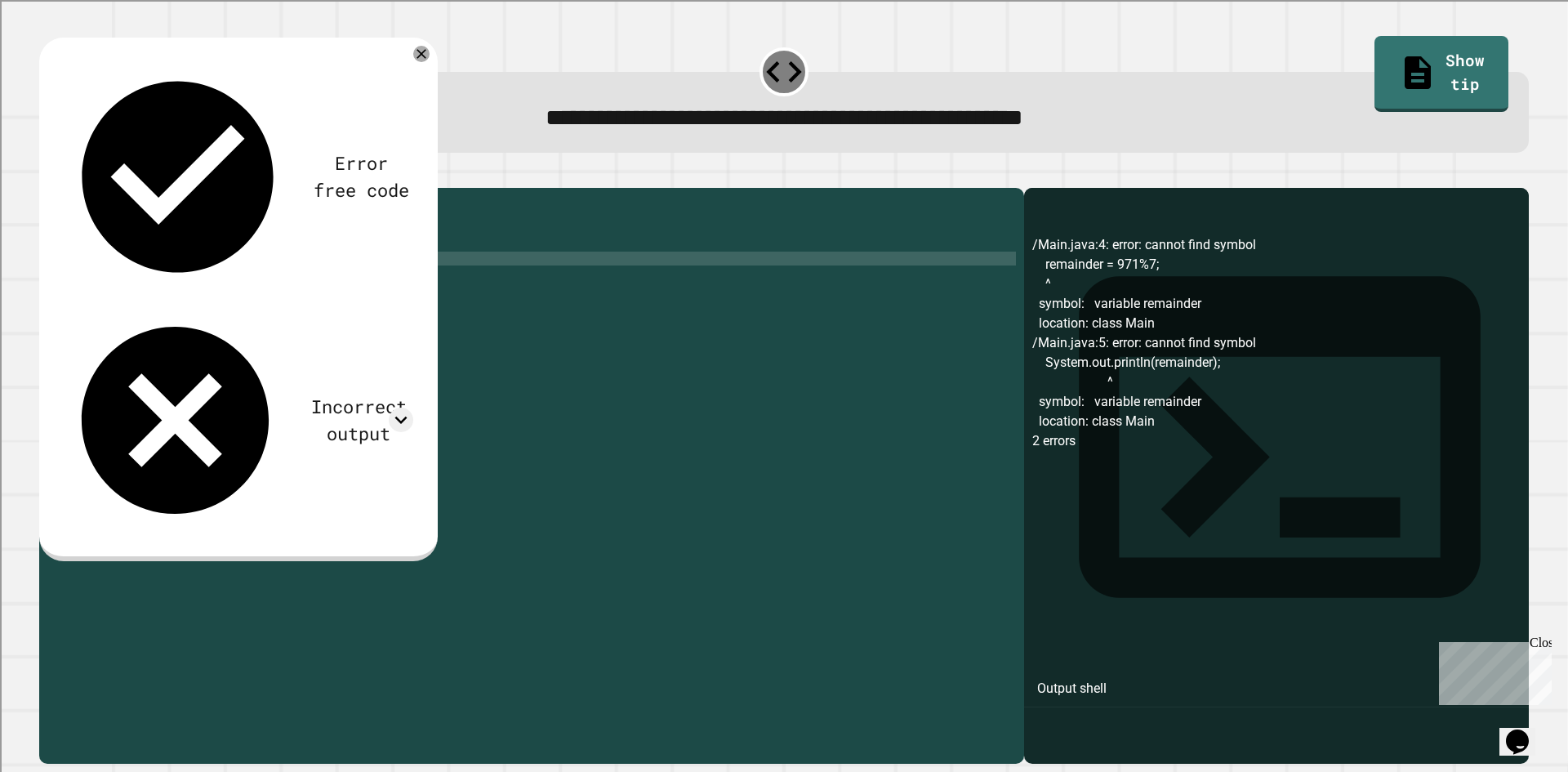
scroll to position [0, 12]
click at [47, 175] on button "button" at bounding box center [47, 175] width 0 height 0
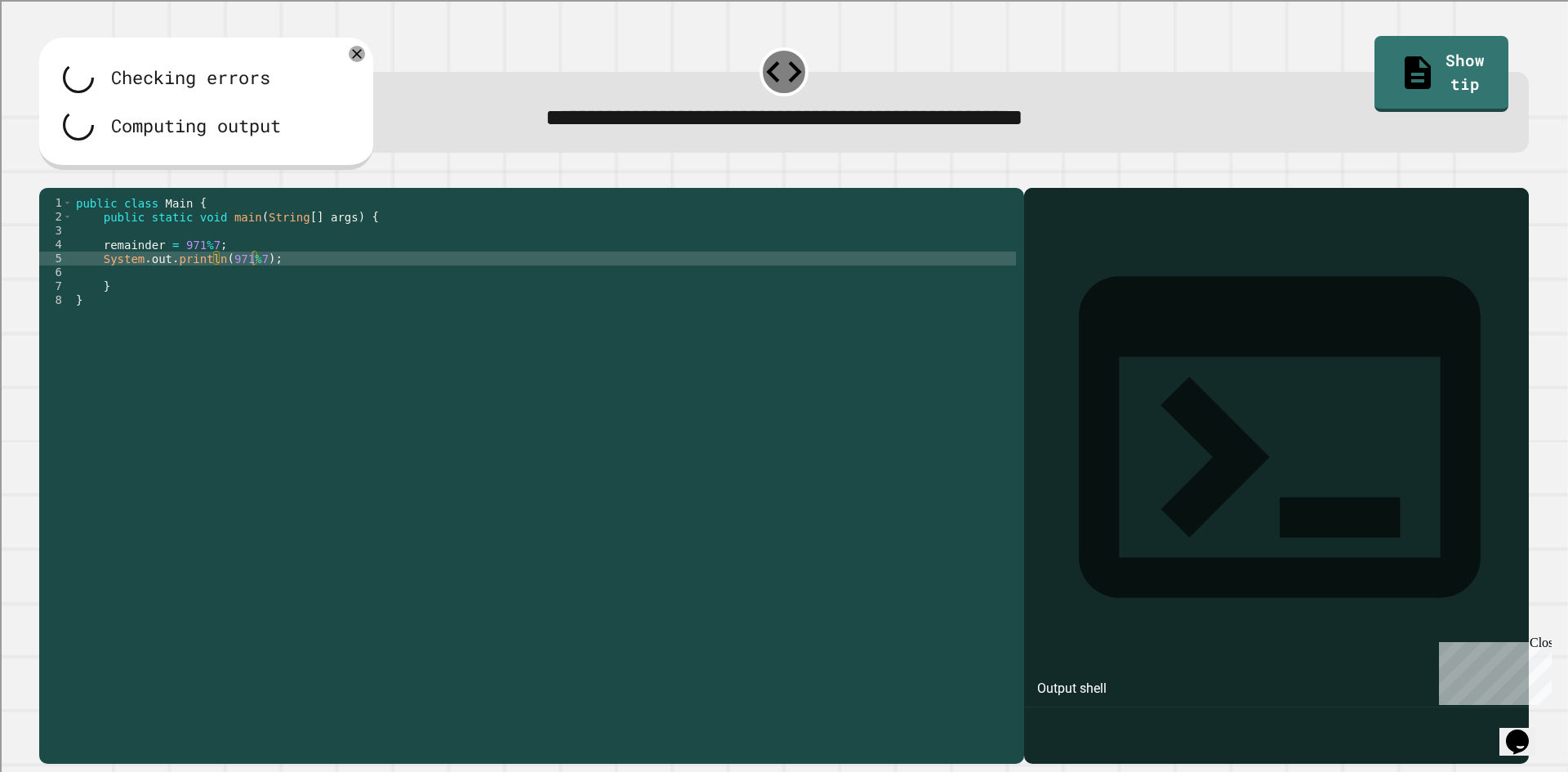
scroll to position [0, 9]
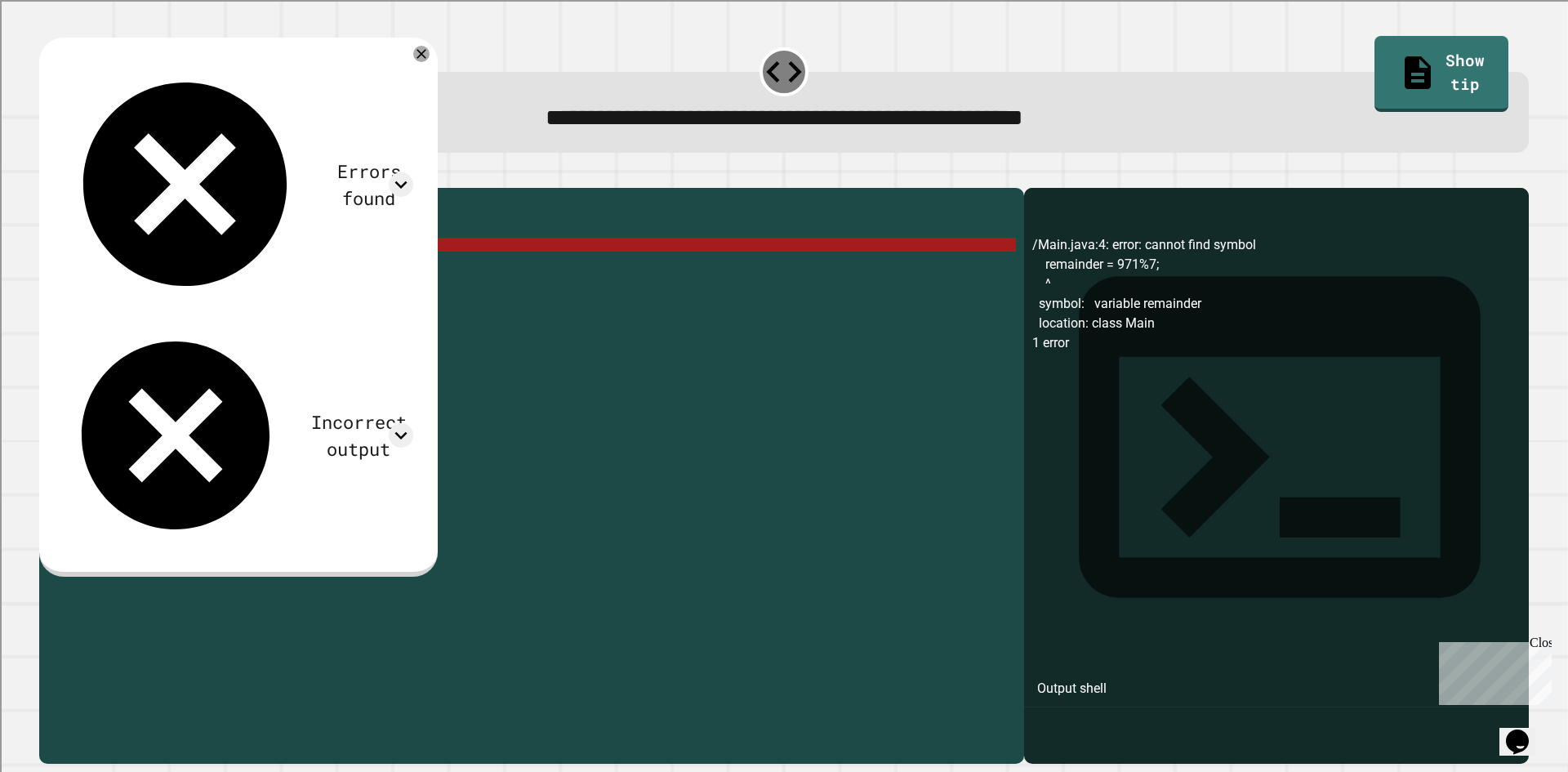
drag, startPoint x: 228, startPoint y: 274, endPoint x: 98, endPoint y: 271, distance: 130.0
click at [98, 271] on div "public class Main { public static void main ( String [ ] args ) { remainder = 9…" at bounding box center [545, 459] width 943 height 528
click at [251, 290] on div "public class Main { public static void main ( String [ ] args ) { remainder = 9…" at bounding box center [545, 459] width 943 height 528
click at [252, 285] on div "public class Main { public static void main ( String [ ] args ) { remainder = 9…" at bounding box center [545, 459] width 943 height 528
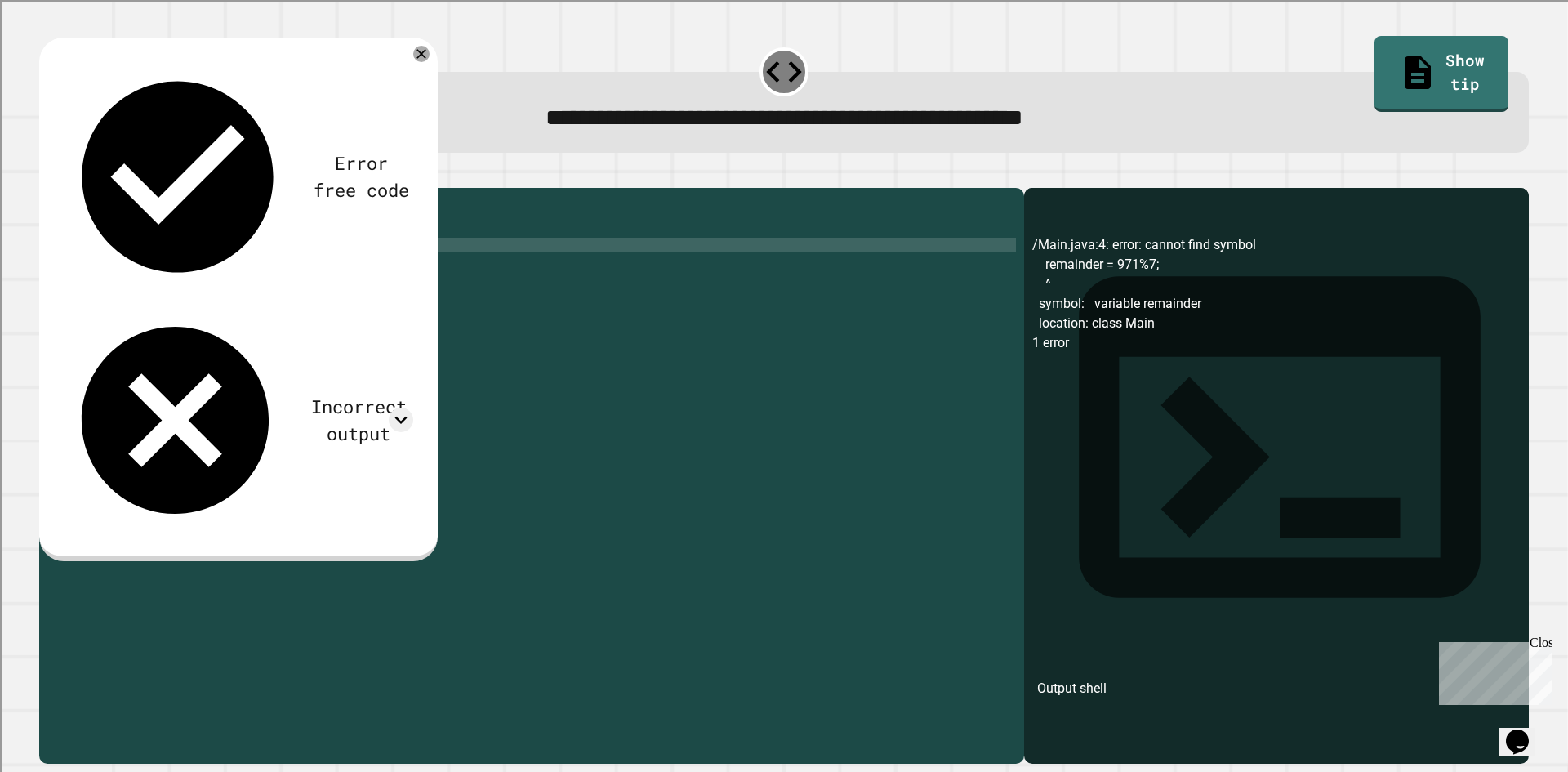
click at [105, 274] on div "public class Main { public static void main ( String [ ] args ) { remainder = 9…" at bounding box center [545, 459] width 943 height 528
click at [99, 271] on div "public class Main { public static void main ( String [ ] args ) { remainder = 9…" at bounding box center [545, 459] width 943 height 528
click at [222, 287] on div "public class Main { public static void main ( String [ ] args ) { int = remaind…" at bounding box center [545, 459] width 943 height 528
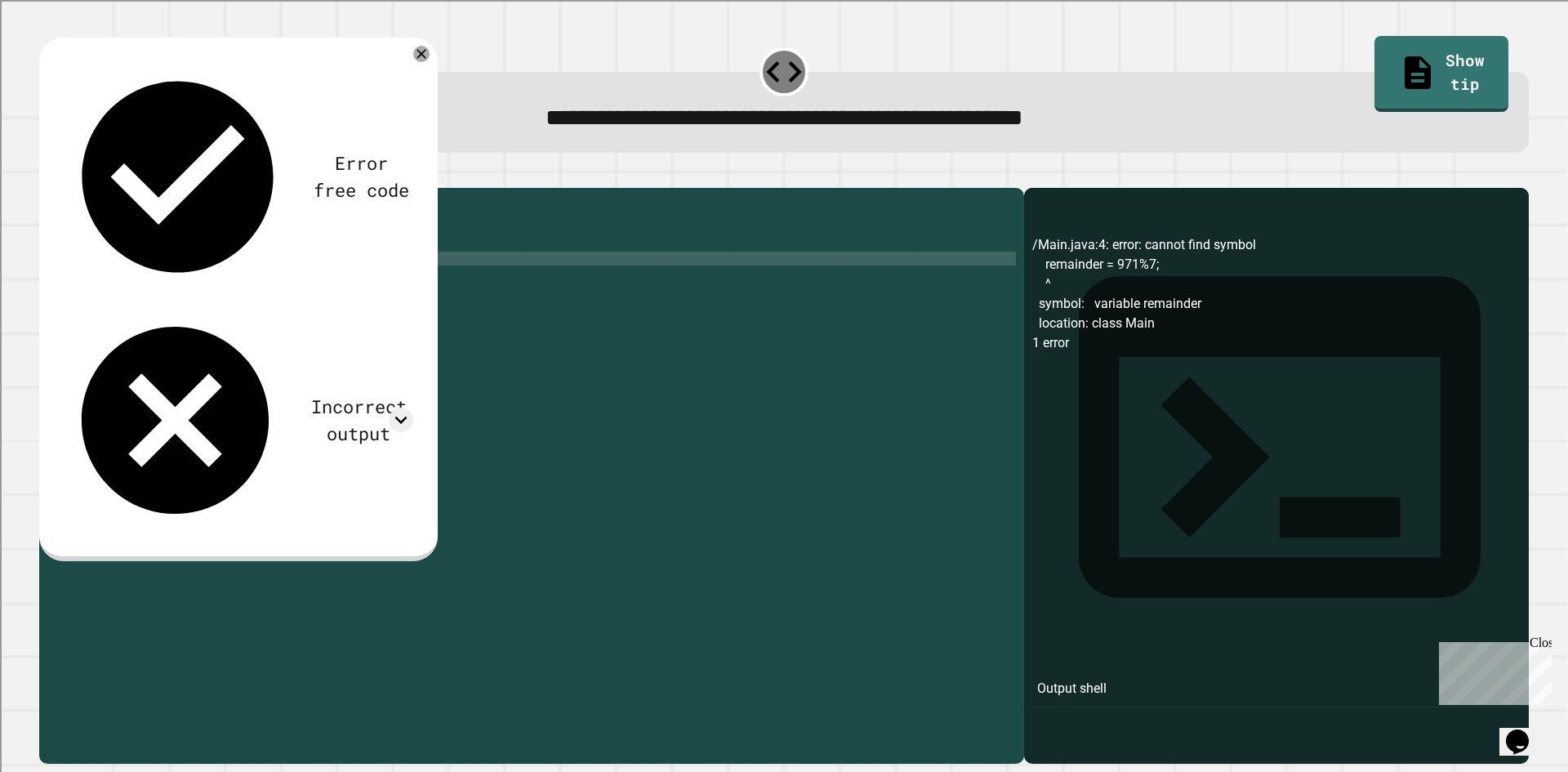
click at [47, 175] on button "button" at bounding box center [47, 175] width 0 height 0
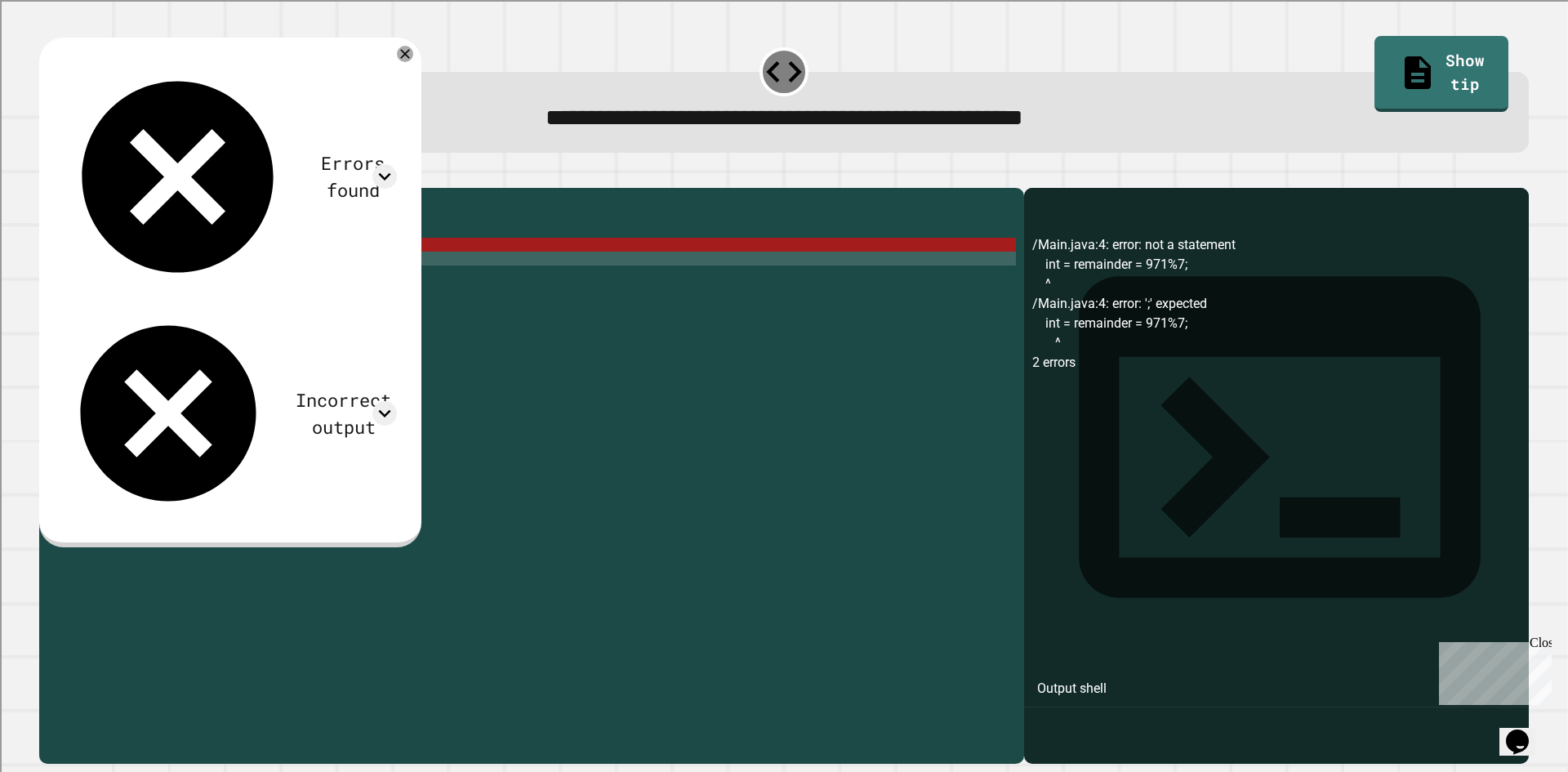
scroll to position [0, 11]
click at [134, 274] on div "public class Main { public static void main ( String [ ] args ) { int = remaind…" at bounding box center [545, 459] width 943 height 528
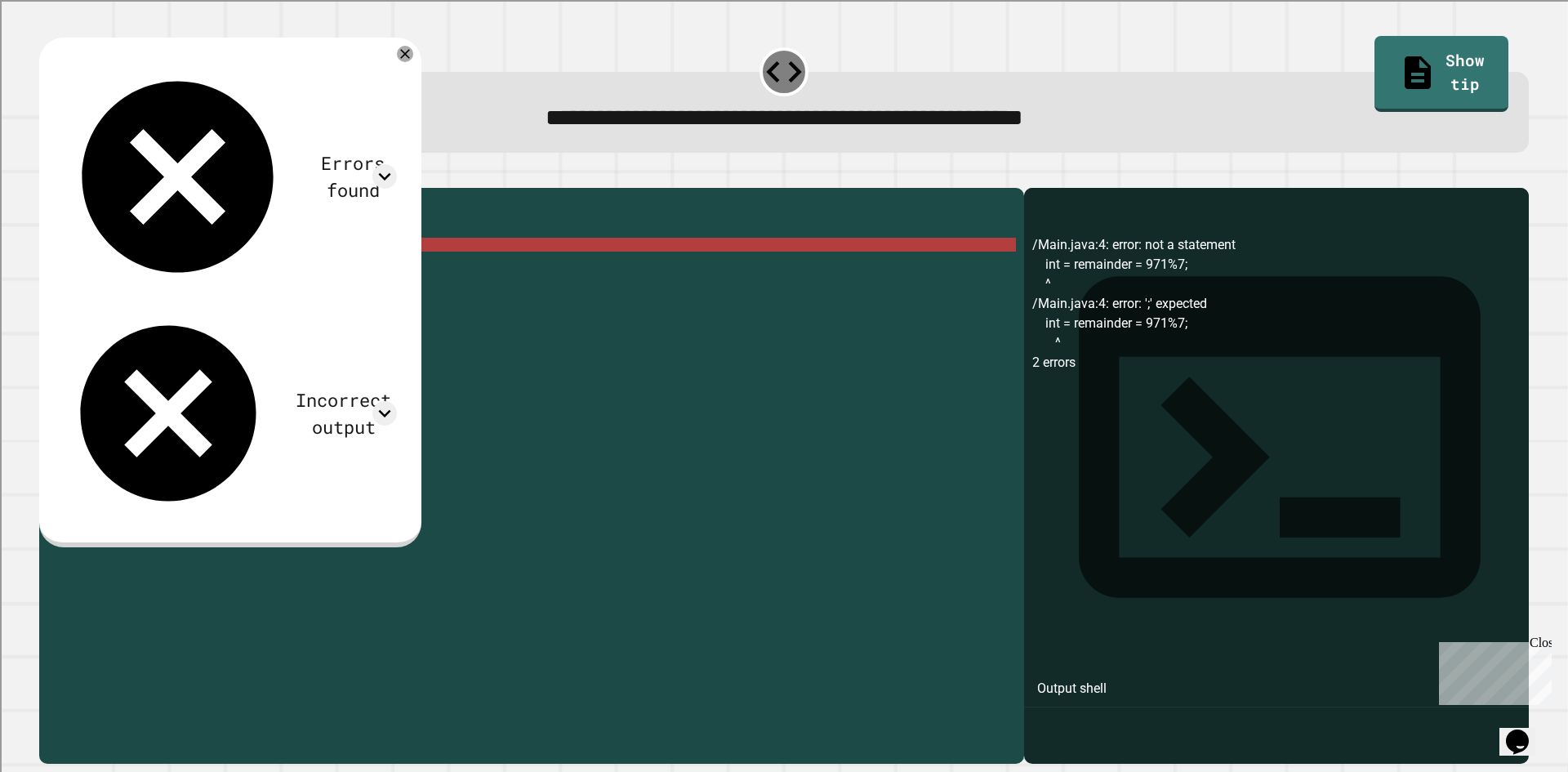
type textarea "**********"
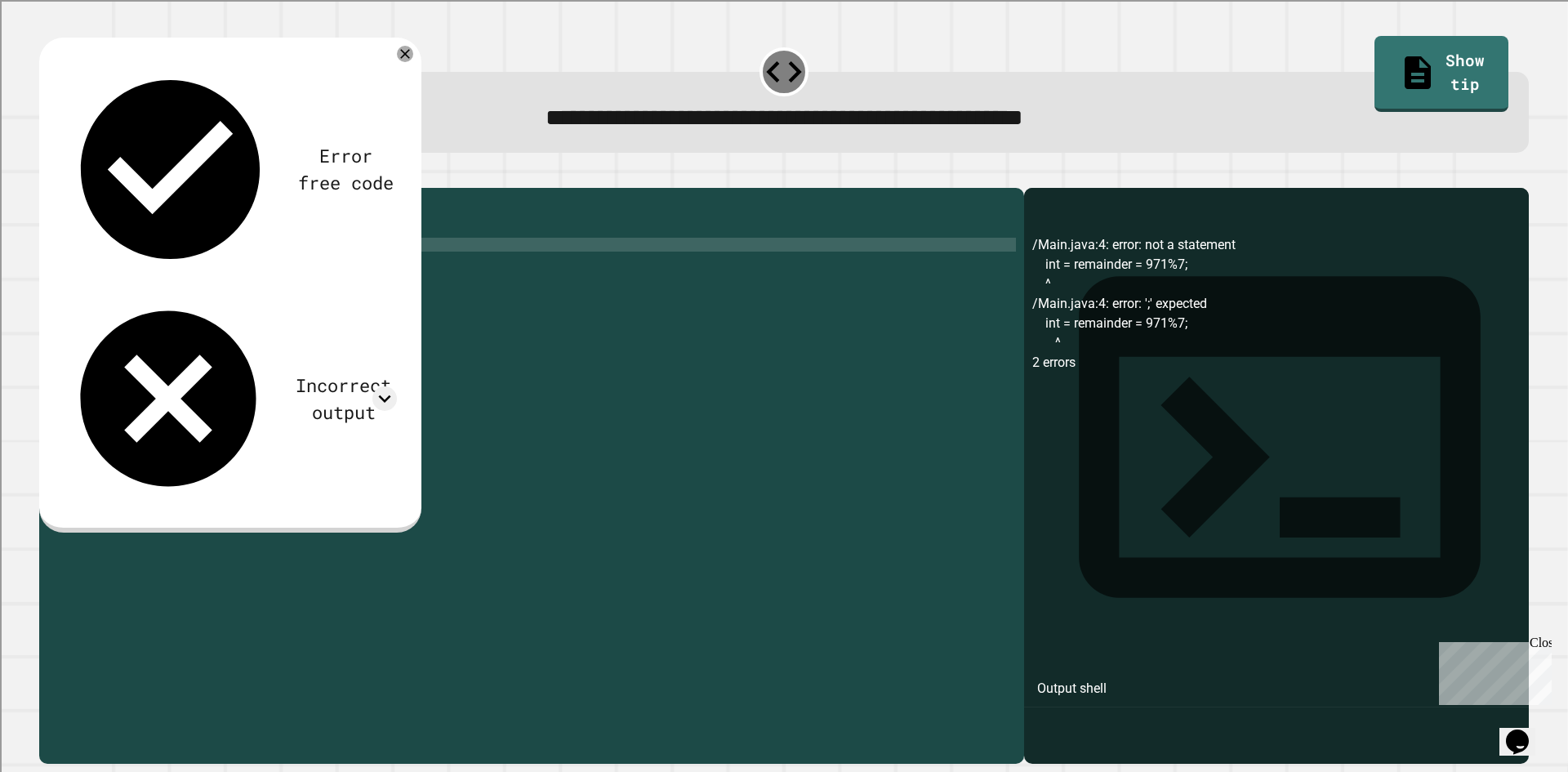
click at [62, 187] on icon "button" at bounding box center [58, 184] width 9 height 11
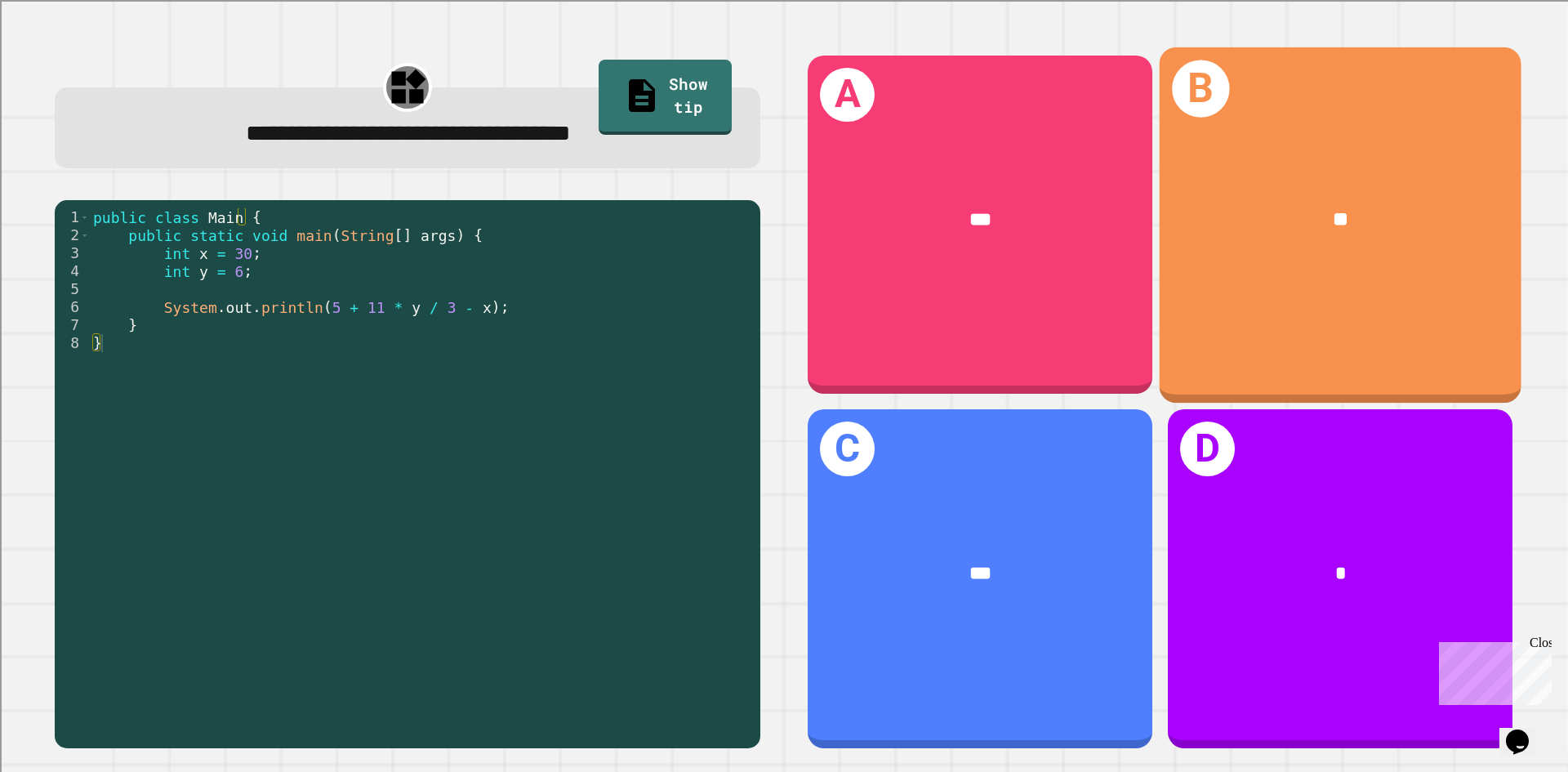
click at [1299, 219] on div "**" at bounding box center [1340, 220] width 282 height 30
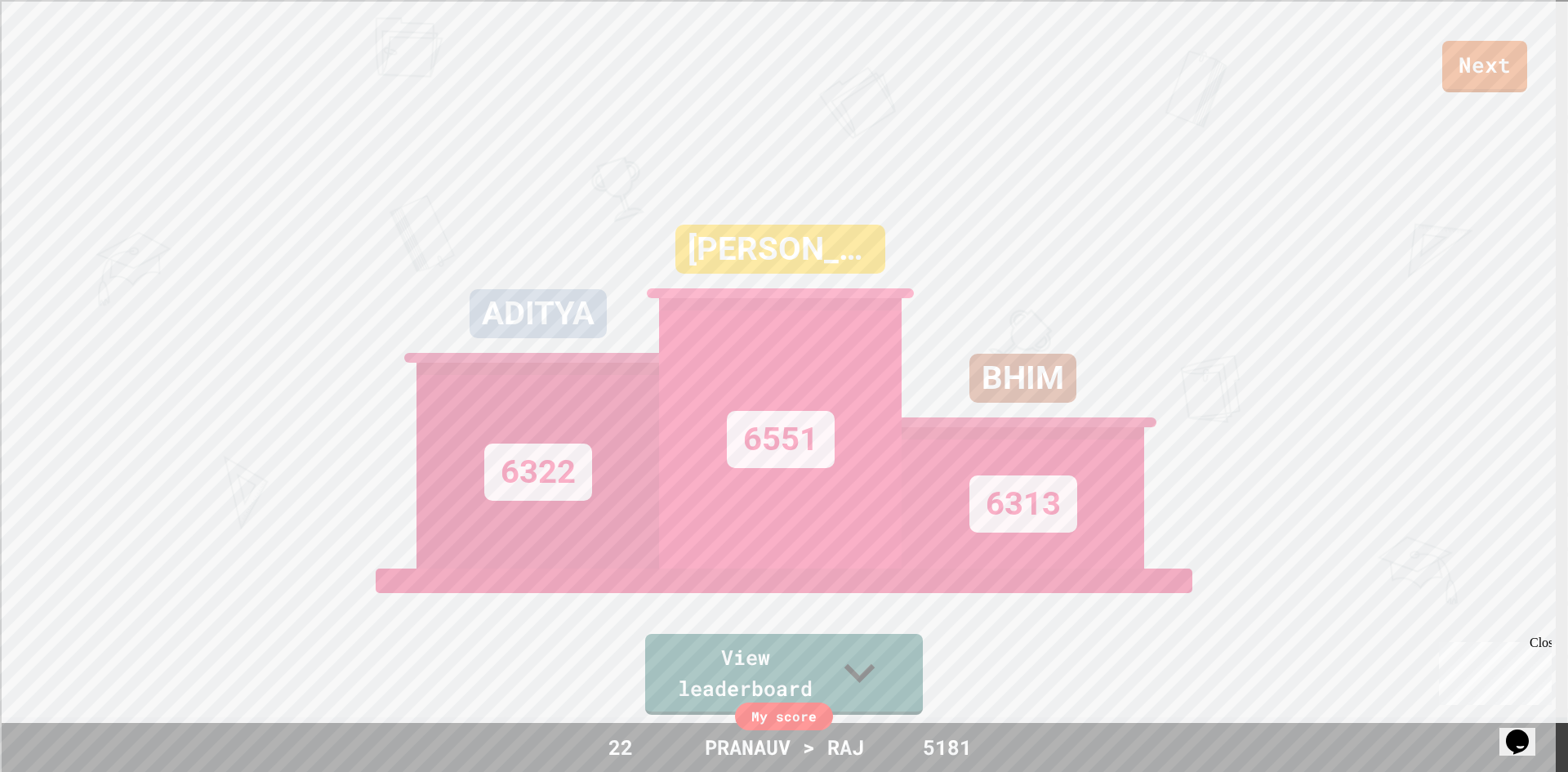
scroll to position [0, 0]
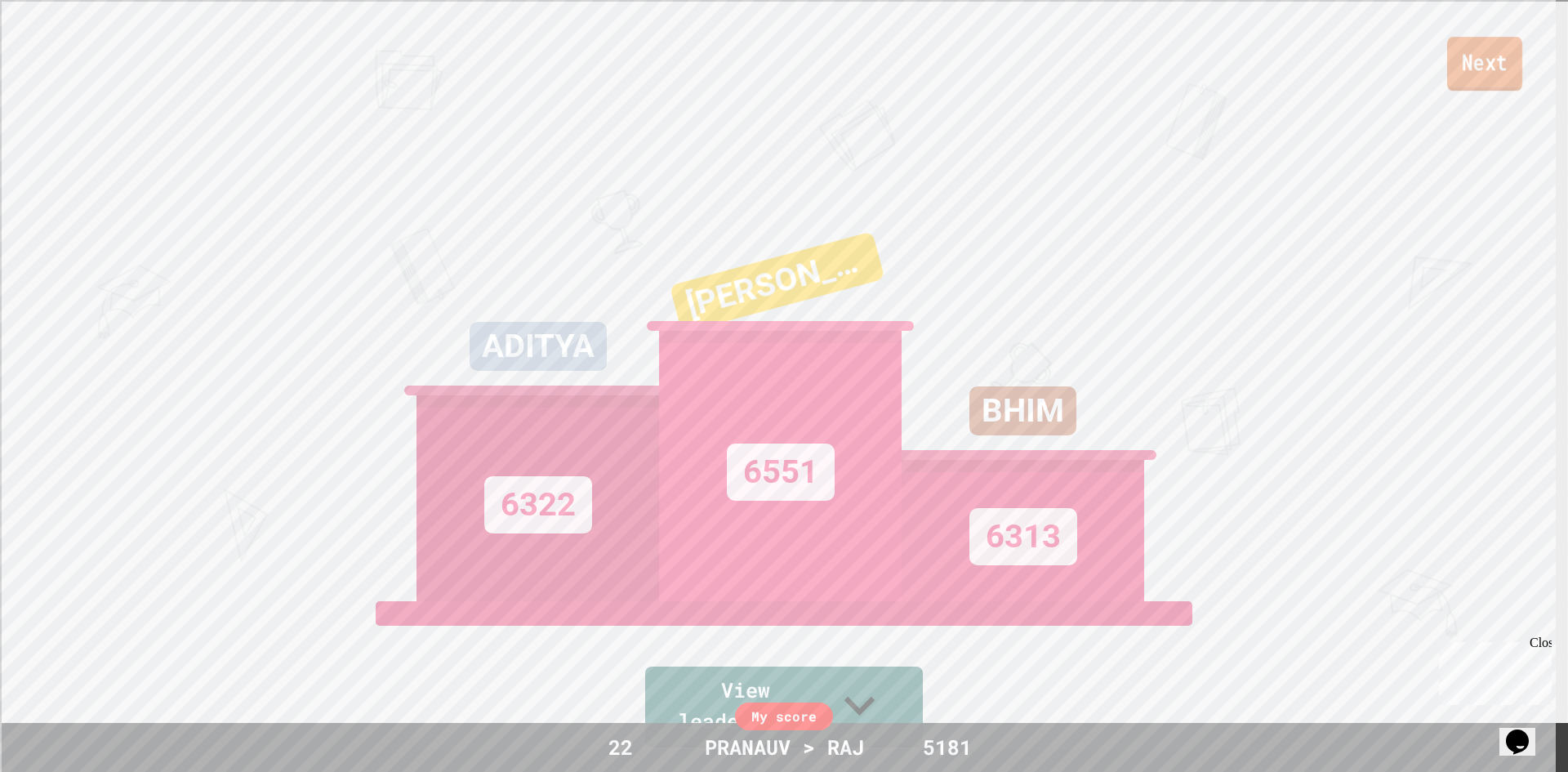
click at [1483, 61] on link "Next" at bounding box center [1485, 63] width 76 height 54
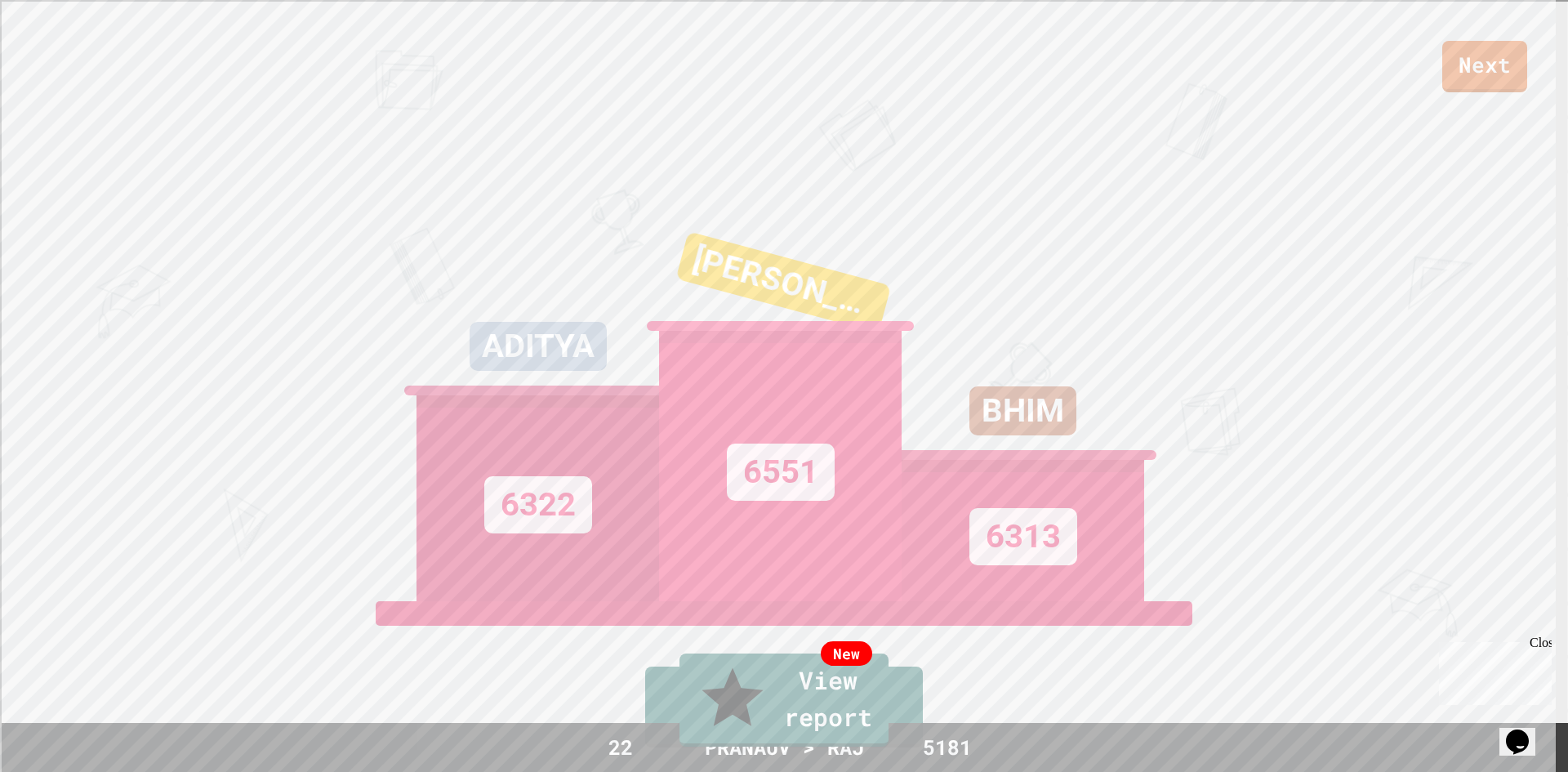
click at [699, 705] on icon at bounding box center [734, 697] width 71 height 77
